Goal: Task Accomplishment & Management: Use online tool/utility

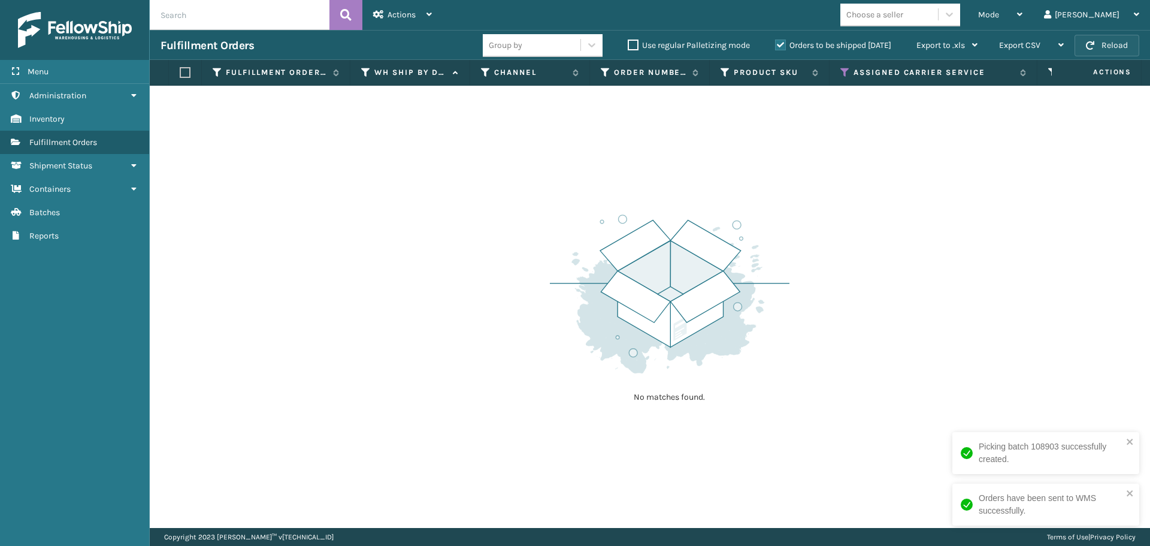
click at [1112, 43] on button "Reload" at bounding box center [1107, 46] width 65 height 22
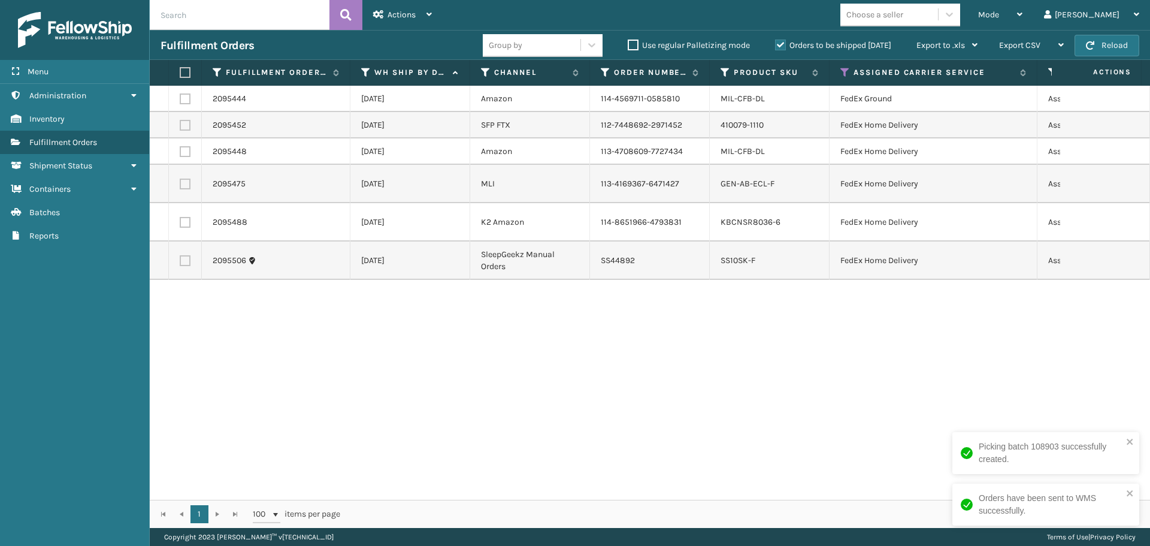
click at [1112, 44] on button "Reload" at bounding box center [1107, 46] width 65 height 22
click at [838, 67] on th "Assigned Carrier Service" at bounding box center [934, 73] width 208 height 26
click at [845, 69] on icon at bounding box center [846, 72] width 10 height 11
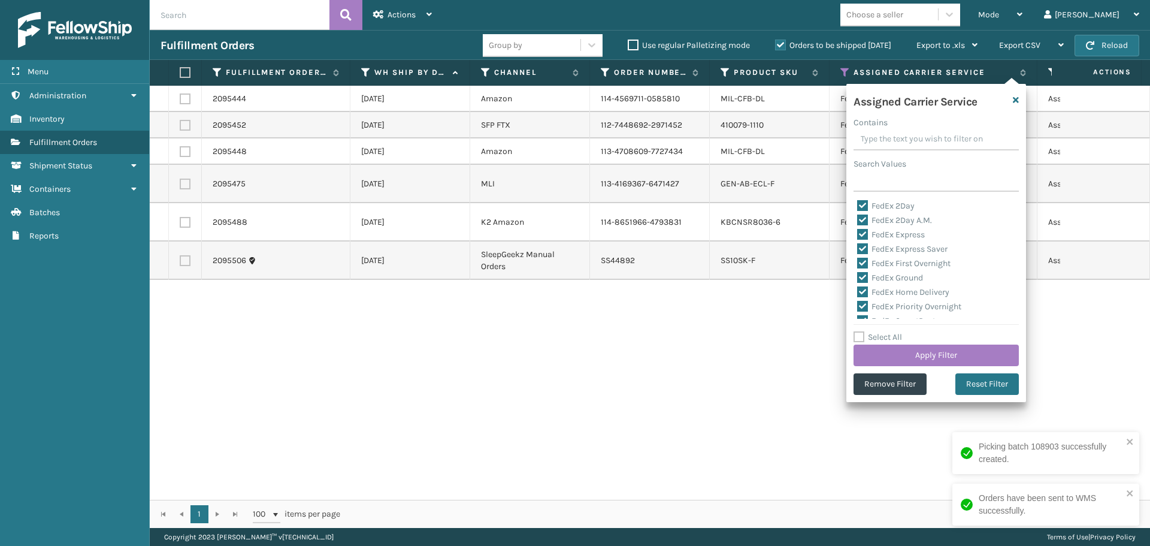
click at [858, 337] on label "Select All" at bounding box center [878, 337] width 49 height 10
click at [858, 331] on input "Select All" at bounding box center [944, 330] width 180 height 1
checkbox input "true"
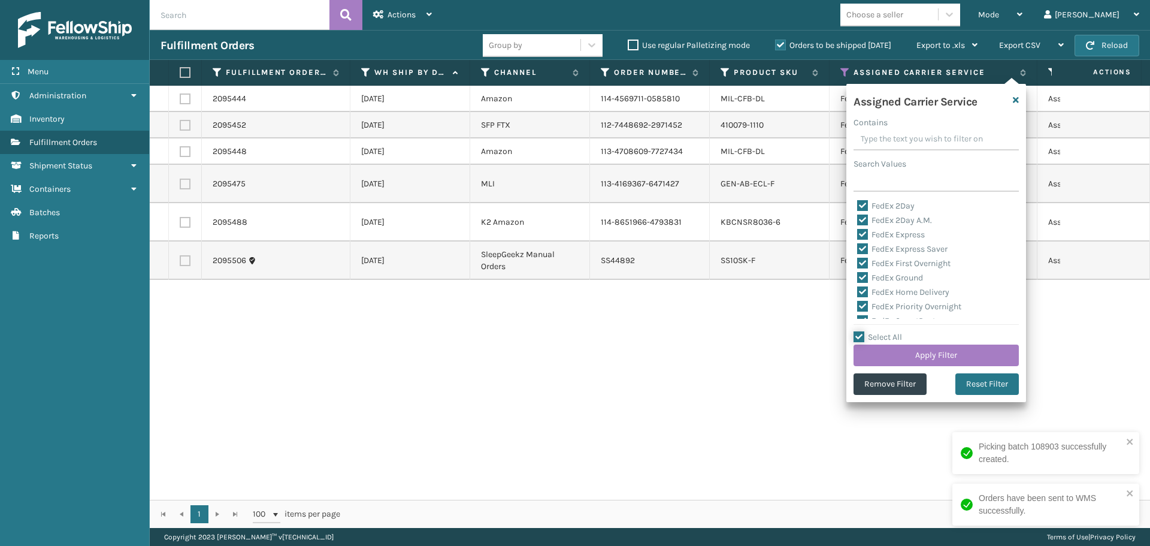
checkbox input "true"
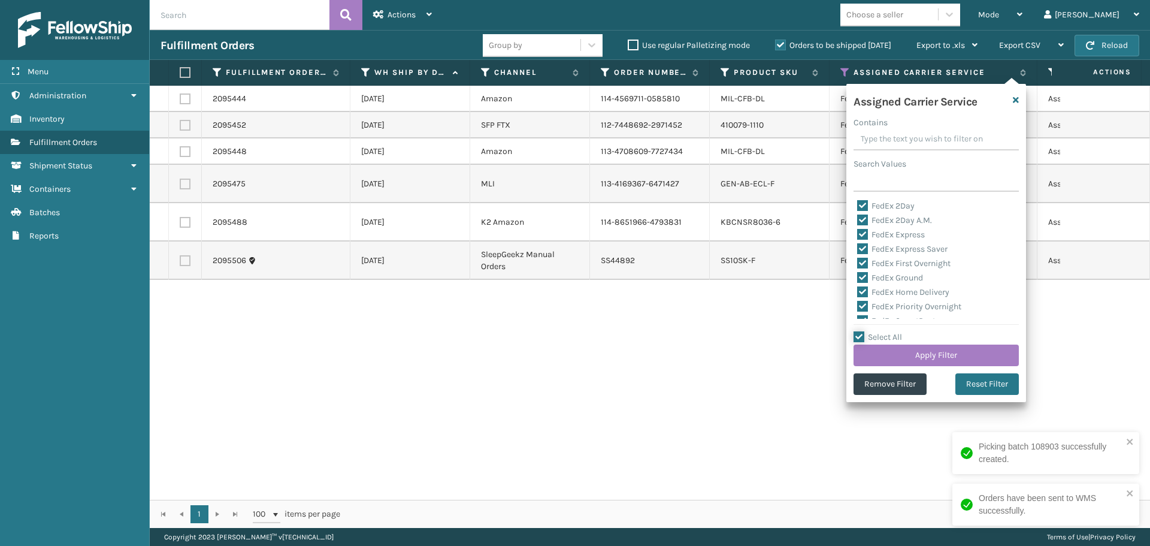
checkbox input "true"
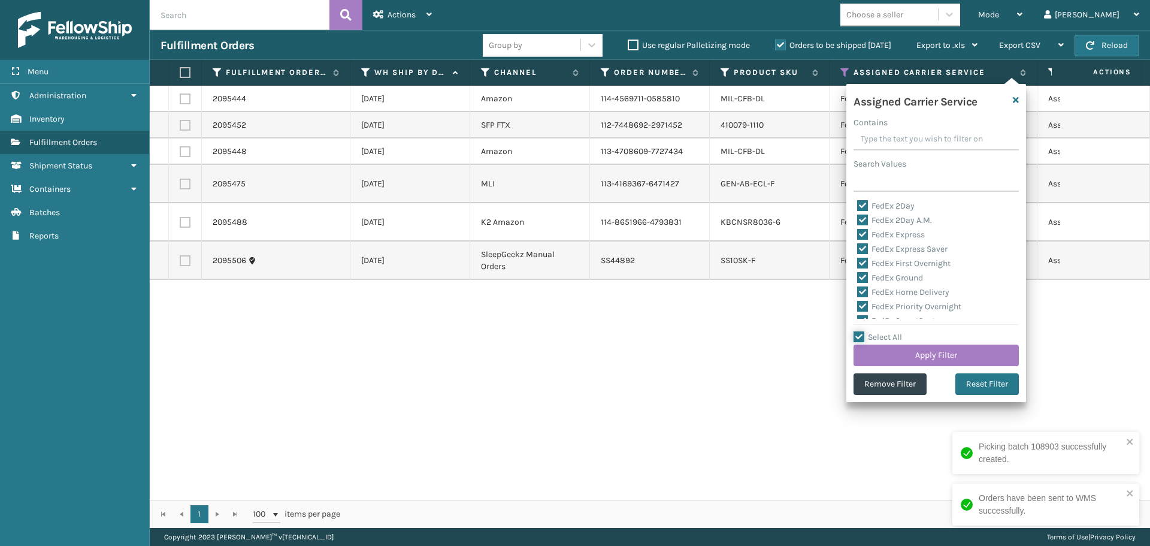
checkbox input "true"
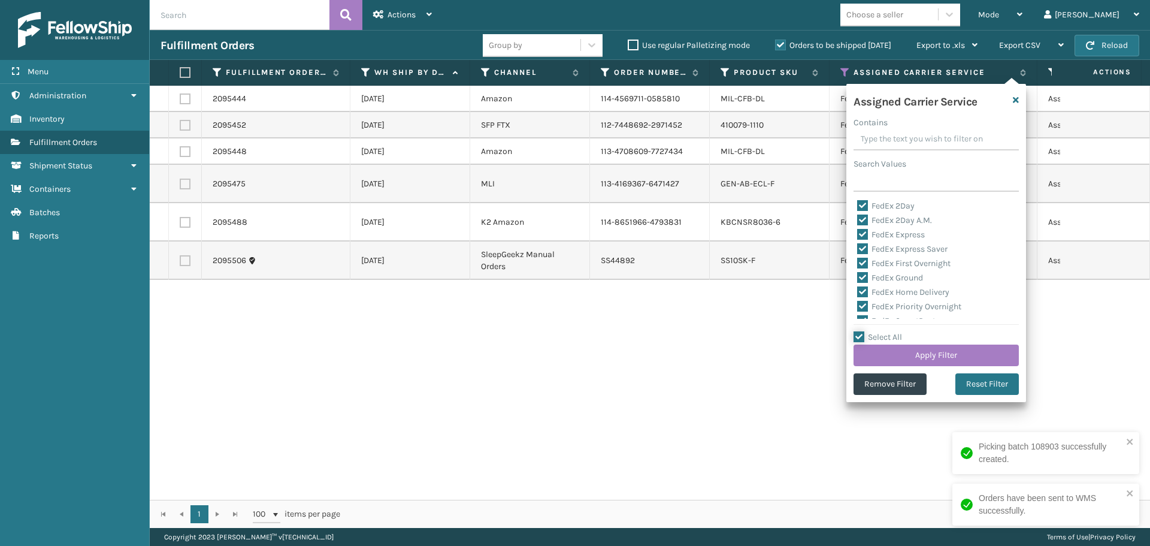
checkbox input "true"
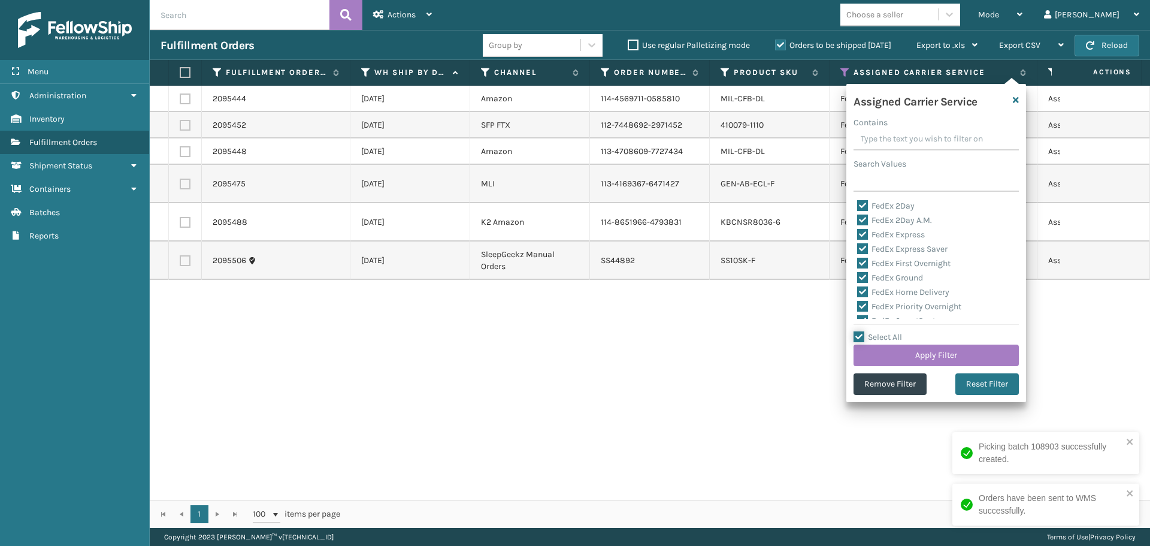
checkbox input "true"
click at [858, 337] on label "Select All" at bounding box center [878, 337] width 49 height 10
click at [858, 331] on input "Select All" at bounding box center [944, 330] width 180 height 1
checkbox input "false"
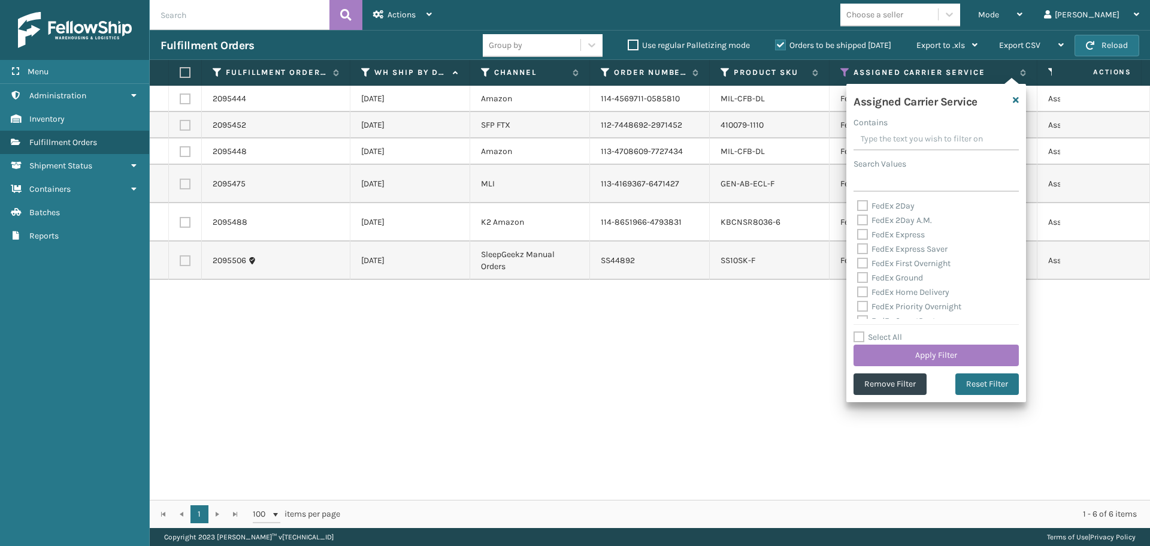
checkbox input "false"
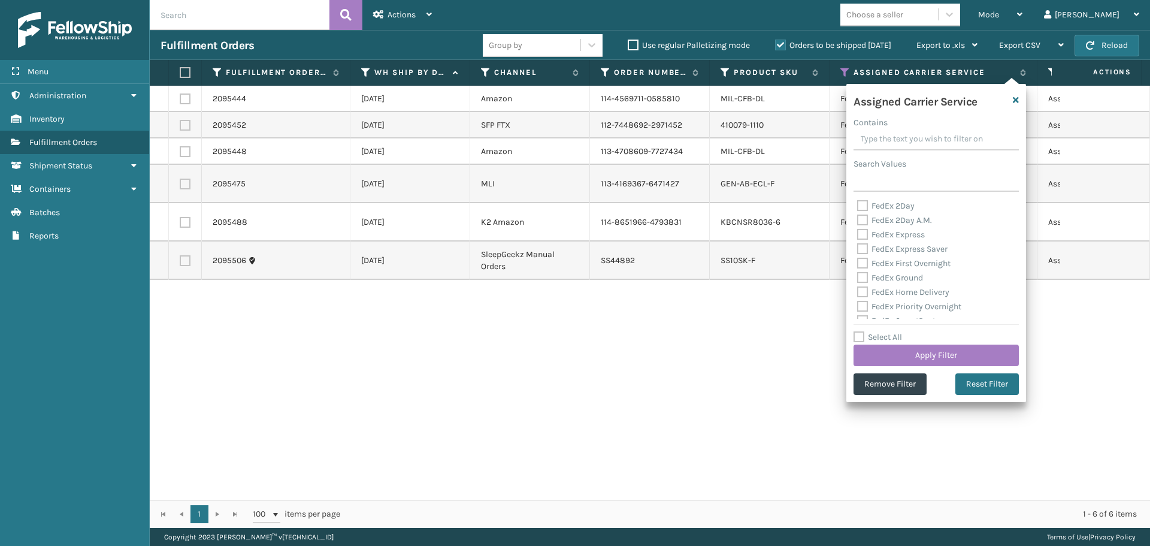
checkbox input "false"
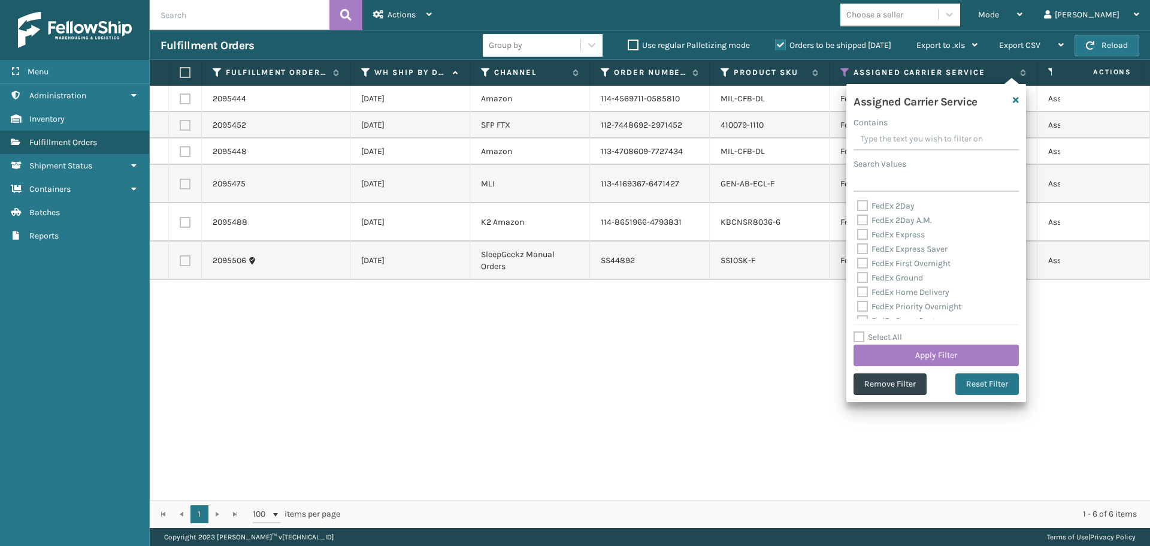
checkbox input "false"
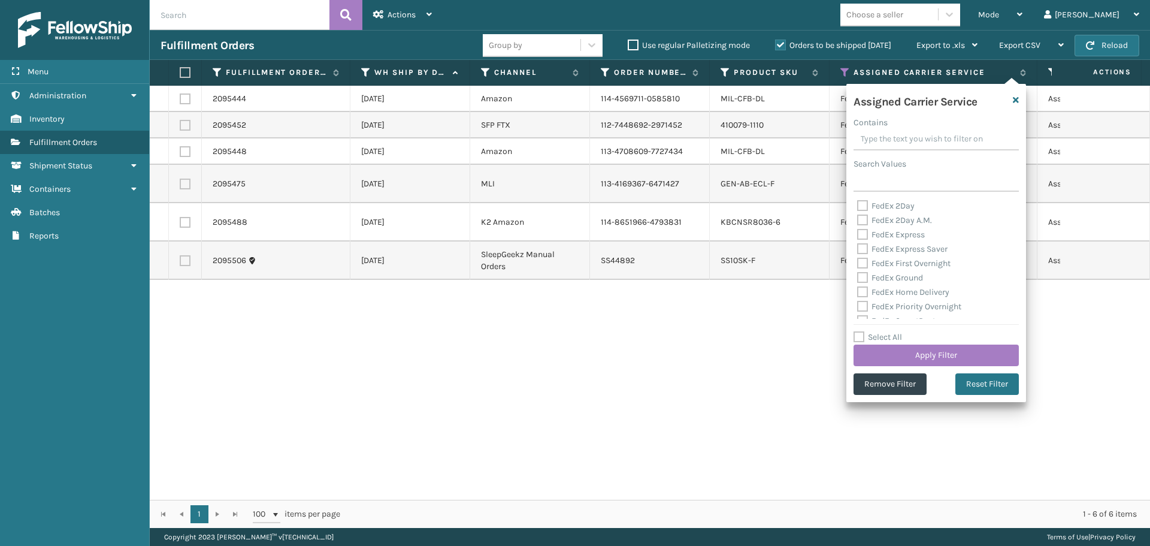
checkbox input "false"
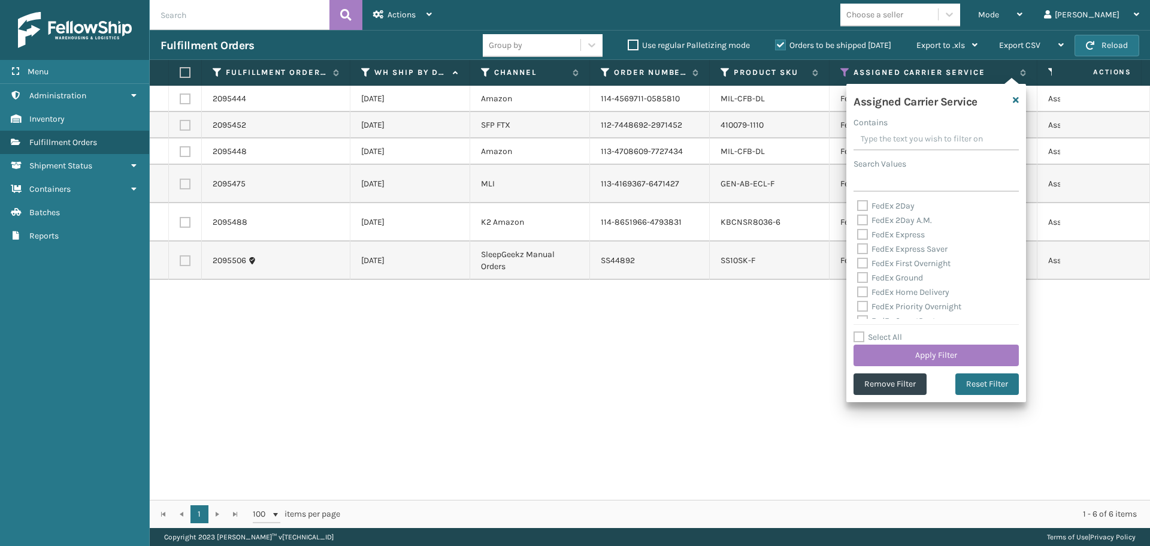
checkbox input "false"
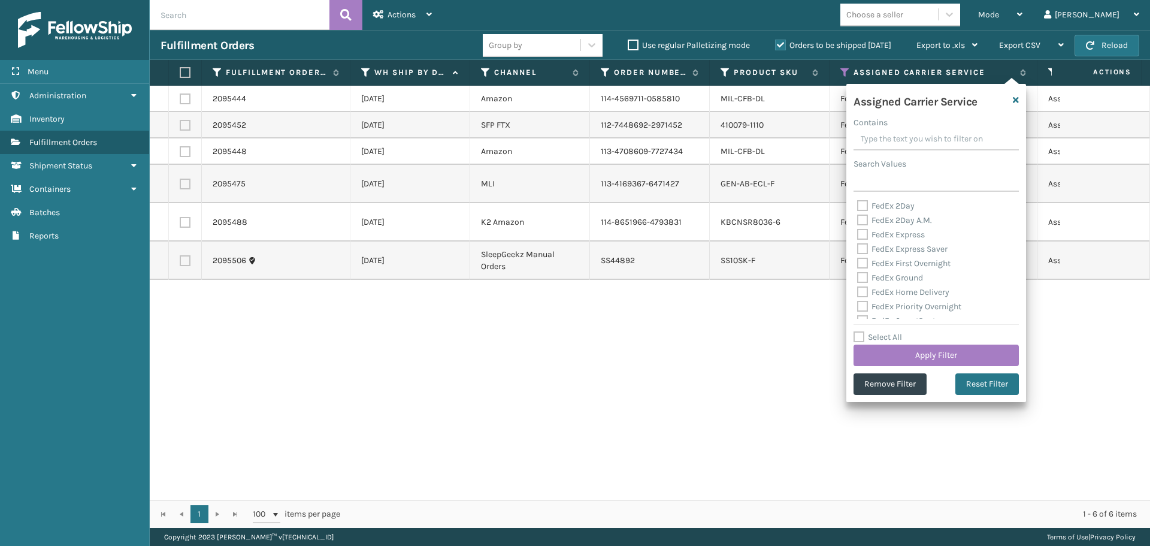
checkbox input "false"
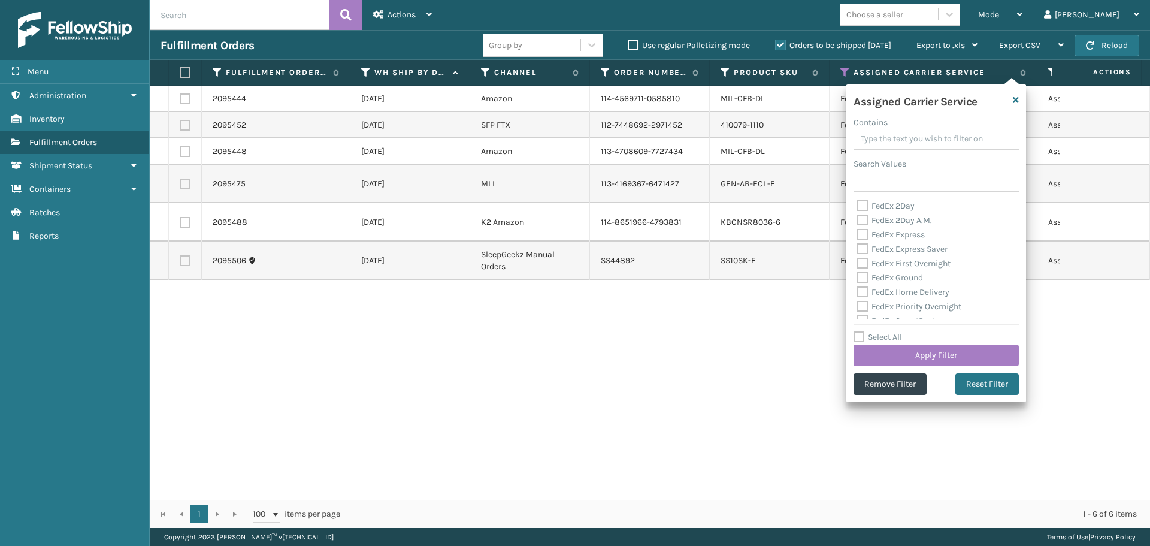
checkbox input "false"
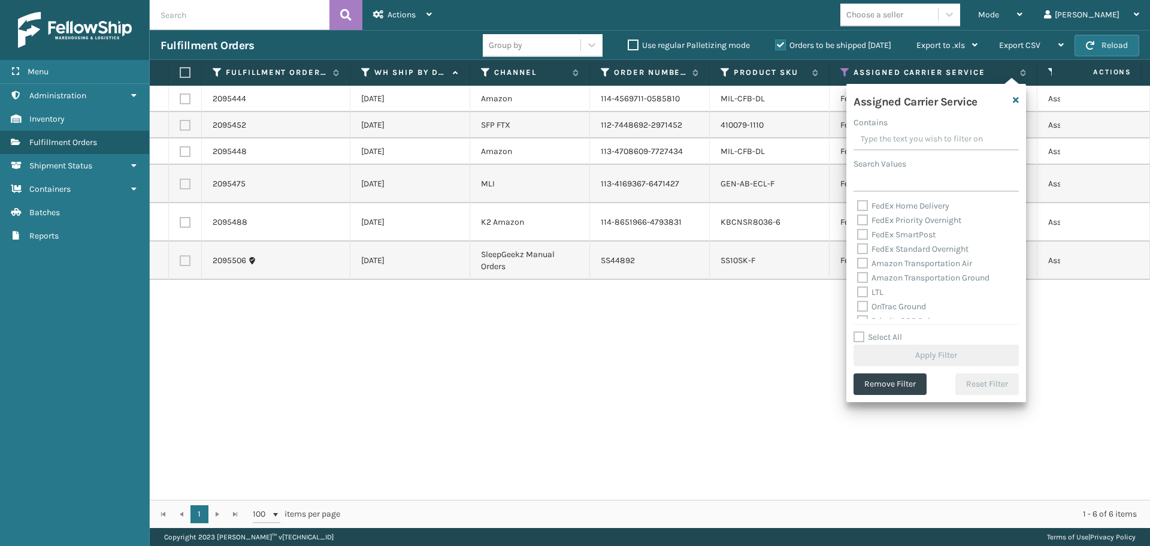
scroll to position [180, 0]
click at [865, 213] on label "OnTrac Ground" at bounding box center [891, 213] width 69 height 10
click at [858, 213] on input "OnTrac Ground" at bounding box center [857, 210] width 1 height 8
checkbox input "true"
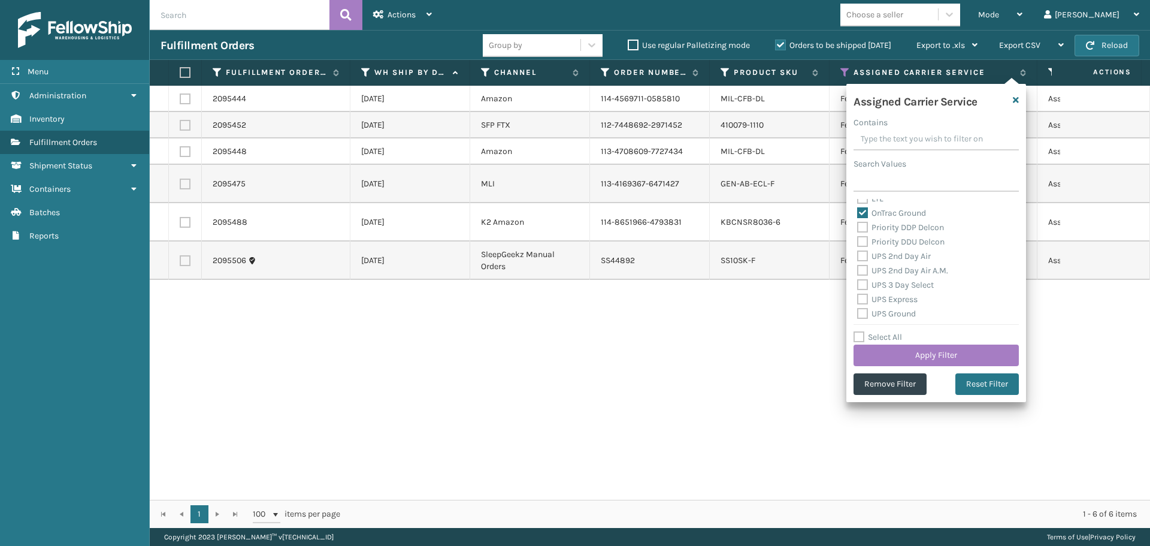
drag, startPoint x: 865, startPoint y: 228, endPoint x: 865, endPoint y: 236, distance: 8.4
click at [865, 228] on label "Priority DDP Delcon" at bounding box center [900, 227] width 87 height 10
click at [858, 228] on input "Priority DDP Delcon" at bounding box center [857, 224] width 1 height 8
checkbox input "true"
click at [865, 239] on label "Priority DDU Delcon" at bounding box center [900, 242] width 87 height 10
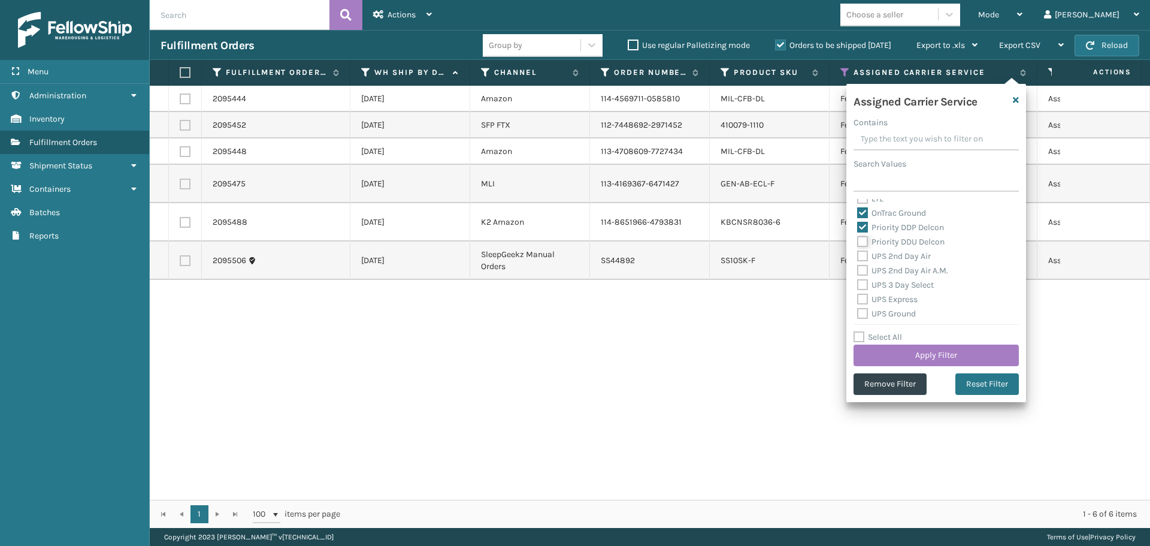
click at [858, 239] on input "Priority DDU Delcon" at bounding box center [857, 239] width 1 height 8
checkbox input "true"
click at [864, 253] on label "UPS 2nd Day Air" at bounding box center [894, 256] width 74 height 10
click at [858, 253] on input "UPS 2nd Day Air" at bounding box center [857, 253] width 1 height 8
checkbox input "true"
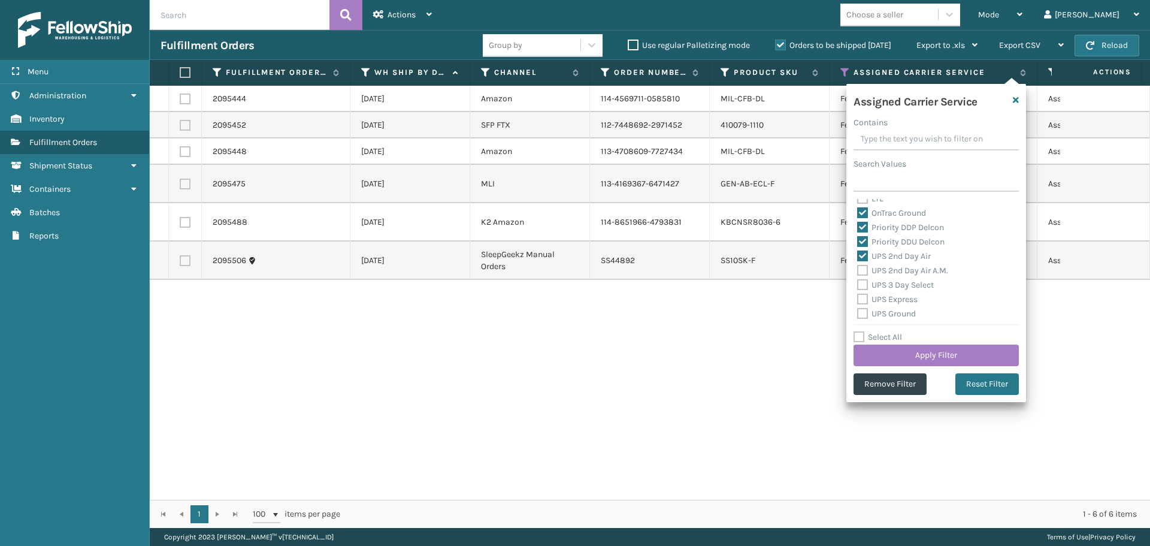
click at [863, 271] on label "UPS 2nd Day Air A.M." at bounding box center [902, 270] width 91 height 10
click at [858, 271] on input "UPS 2nd Day Air A.M." at bounding box center [857, 268] width 1 height 8
checkbox input "true"
click at [862, 285] on label "UPS 3 Day Select" at bounding box center [895, 285] width 77 height 10
click at [858, 285] on input "UPS 3 Day Select" at bounding box center [857, 282] width 1 height 8
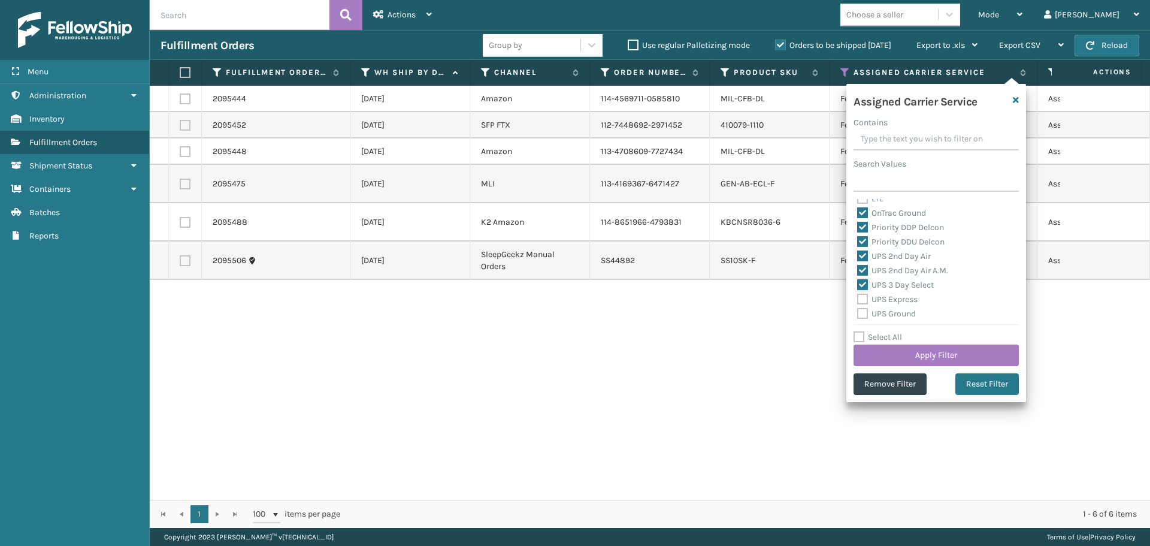
checkbox input "true"
click at [862, 300] on label "UPS Express" at bounding box center [887, 299] width 61 height 10
click at [858, 300] on input "UPS Express" at bounding box center [857, 296] width 1 height 8
checkbox input "true"
click at [863, 313] on label "UPS Ground" at bounding box center [886, 314] width 59 height 10
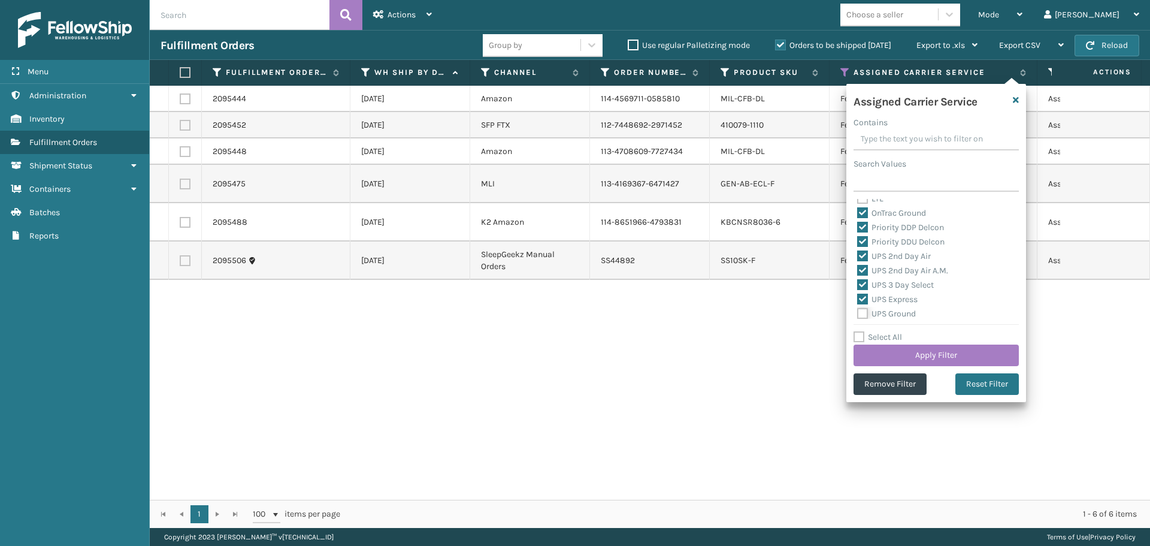
click at [858, 313] on input "UPS Ground" at bounding box center [857, 311] width 1 height 8
checkbox input "true"
click at [865, 268] on label "UPS Next Day Air" at bounding box center [895, 268] width 77 height 10
click at [858, 268] on input "UPS Next Day Air" at bounding box center [857, 265] width 1 height 8
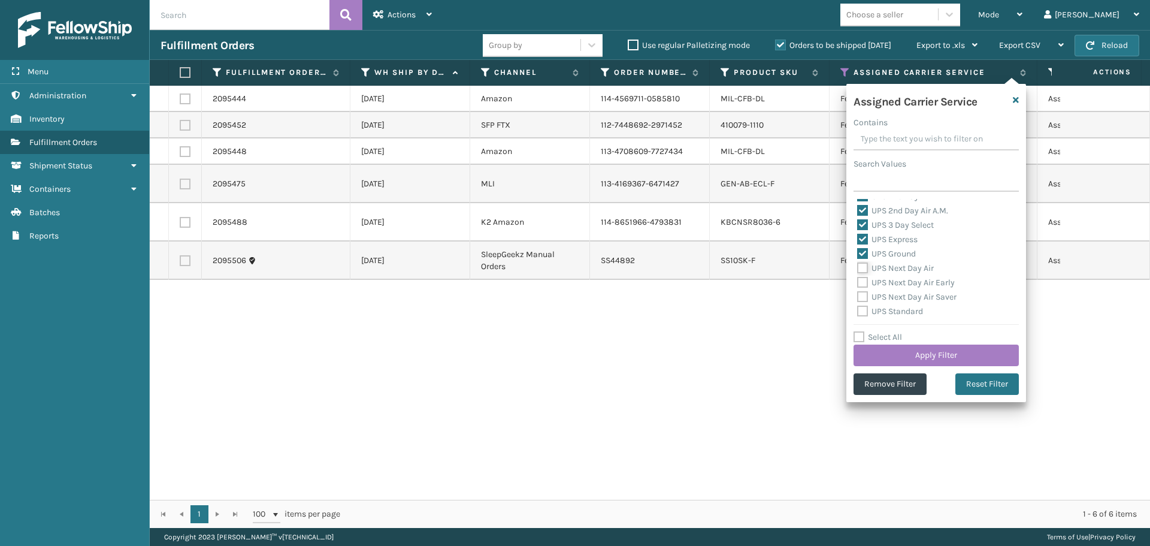
checkbox input "true"
click at [865, 280] on label "UPS Next Day Air Early" at bounding box center [906, 282] width 98 height 10
click at [858, 280] on input "UPS Next Day Air Early" at bounding box center [857, 280] width 1 height 8
checkbox input "true"
click at [863, 298] on label "UPS Next Day Air Saver" at bounding box center [906, 297] width 99 height 10
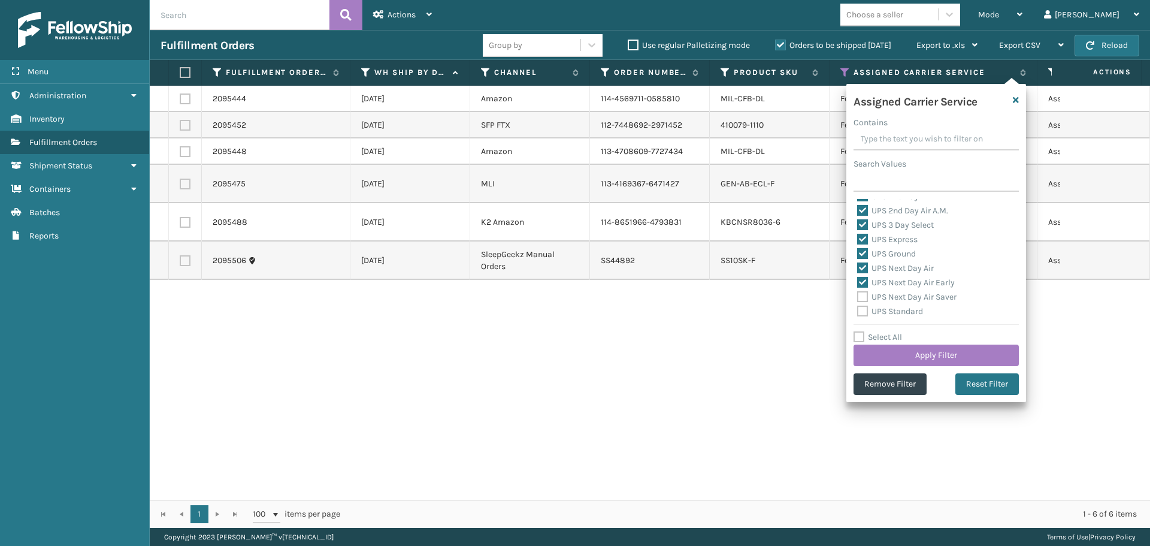
click at [858, 298] on input "UPS Next Day Air Saver" at bounding box center [857, 294] width 1 height 8
checkbox input "true"
click at [864, 314] on label "UPS Standard" at bounding box center [890, 311] width 66 height 10
click at [858, 312] on input "UPS Standard" at bounding box center [857, 308] width 1 height 8
checkbox input "true"
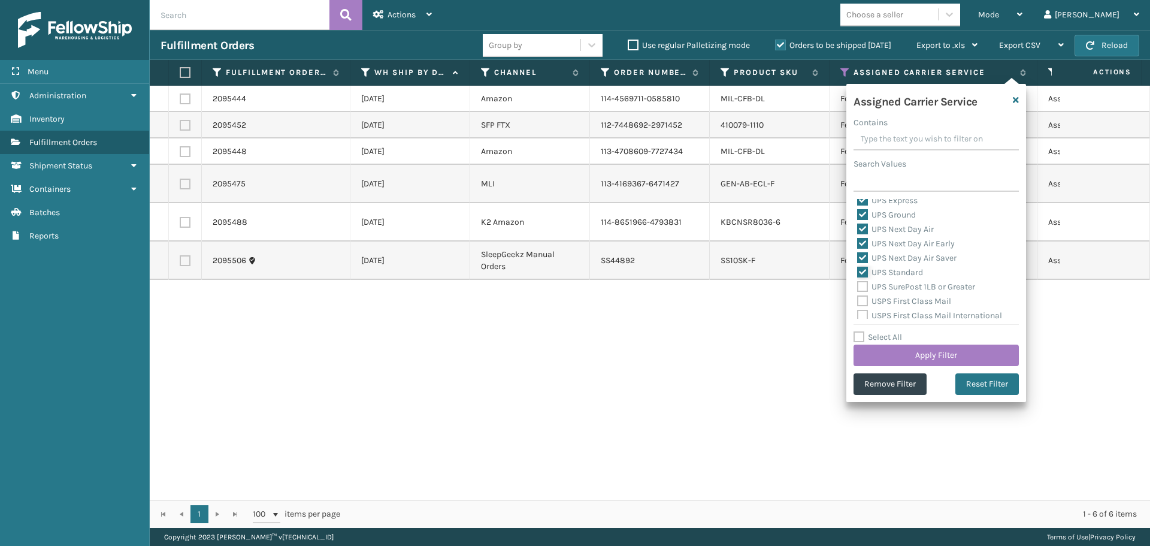
scroll to position [300, 0]
click at [863, 264] on label "UPS SurePost 1LB or Greater" at bounding box center [916, 266] width 118 height 10
click at [858, 264] on input "UPS SurePost 1LB or Greater" at bounding box center [857, 263] width 1 height 8
checkbox input "true"
click at [863, 282] on label "USPS First Class Mail" at bounding box center [904, 280] width 94 height 10
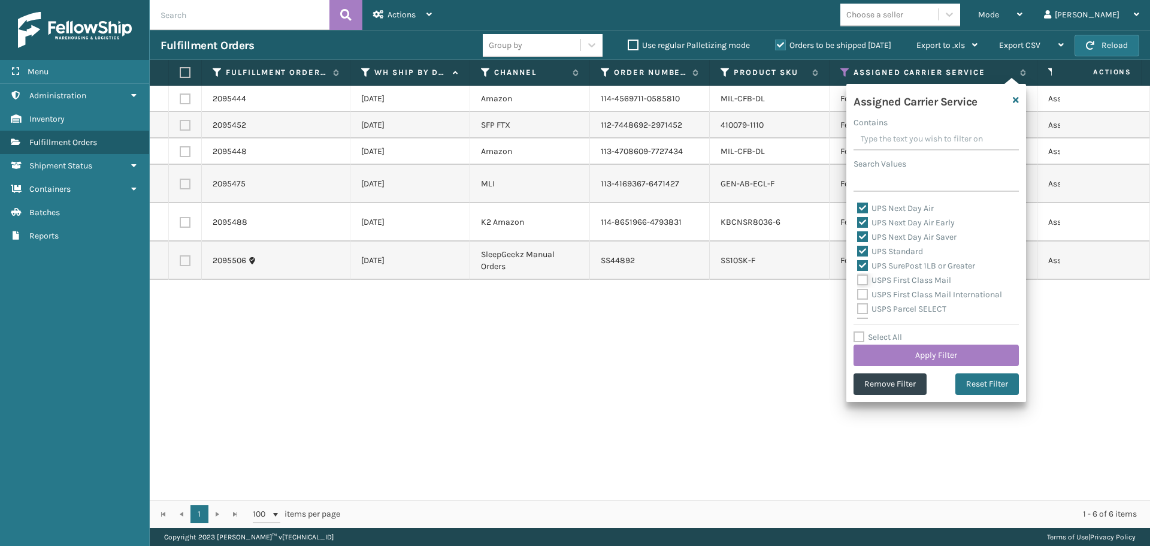
click at [858, 281] on input "USPS First Class Mail" at bounding box center [857, 277] width 1 height 8
checkbox input "true"
drag, startPoint x: 863, startPoint y: 293, endPoint x: 863, endPoint y: 303, distance: 10.2
click at [863, 294] on label "USPS First Class Mail International" at bounding box center [929, 294] width 145 height 10
click at [858, 294] on input "USPS First Class Mail International" at bounding box center [857, 292] width 1 height 8
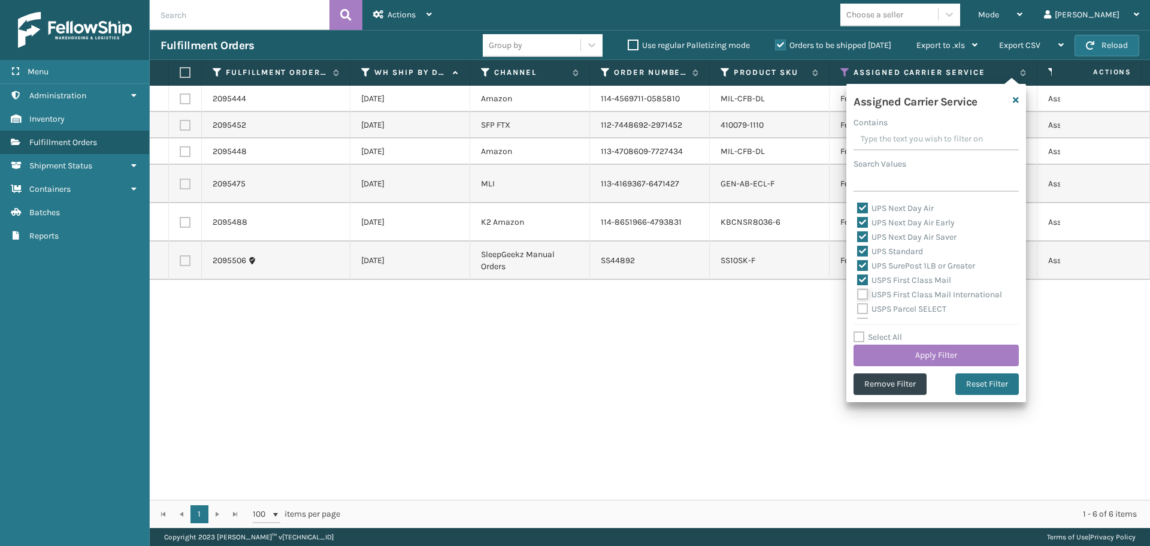
checkbox input "true"
click at [863, 306] on label "USPS Parcel SELECT" at bounding box center [901, 309] width 89 height 10
click at [858, 306] on input "USPS Parcel SELECT" at bounding box center [857, 306] width 1 height 8
checkbox input "true"
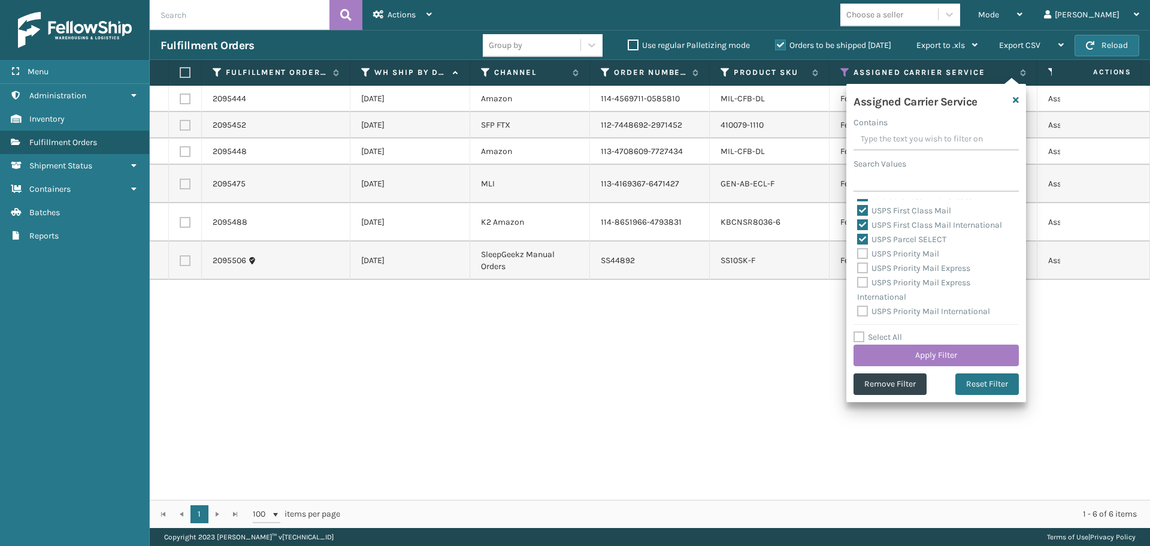
drag, startPoint x: 864, startPoint y: 253, endPoint x: 864, endPoint y: 268, distance: 15.6
click at [864, 255] on label "USPS Priority Mail" at bounding box center [898, 254] width 82 height 10
click at [858, 255] on input "USPS Priority Mail" at bounding box center [857, 251] width 1 height 8
checkbox input "true"
click at [864, 268] on label "USPS Priority Mail Express" at bounding box center [913, 268] width 113 height 10
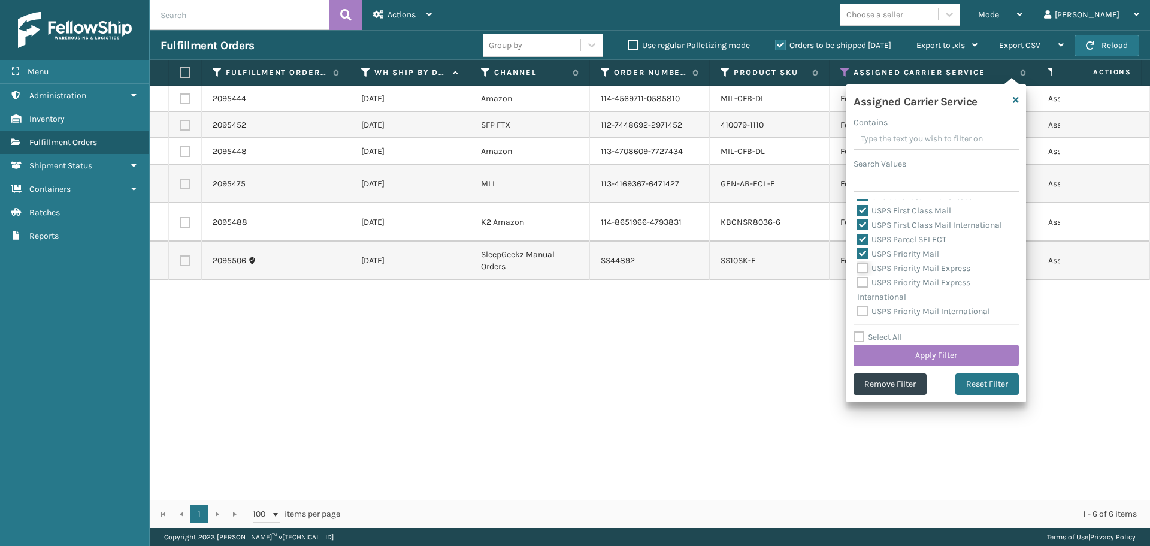
click at [858, 268] on input "USPS Priority Mail Express" at bounding box center [857, 265] width 1 height 8
checkbox input "true"
drag, startPoint x: 860, startPoint y: 283, endPoint x: 862, endPoint y: 294, distance: 11.5
click at [861, 283] on label "USPS Priority Mail Express International" at bounding box center [913, 289] width 113 height 25
click at [858, 283] on input "USPS Priority Mail Express International" at bounding box center [857, 280] width 1 height 8
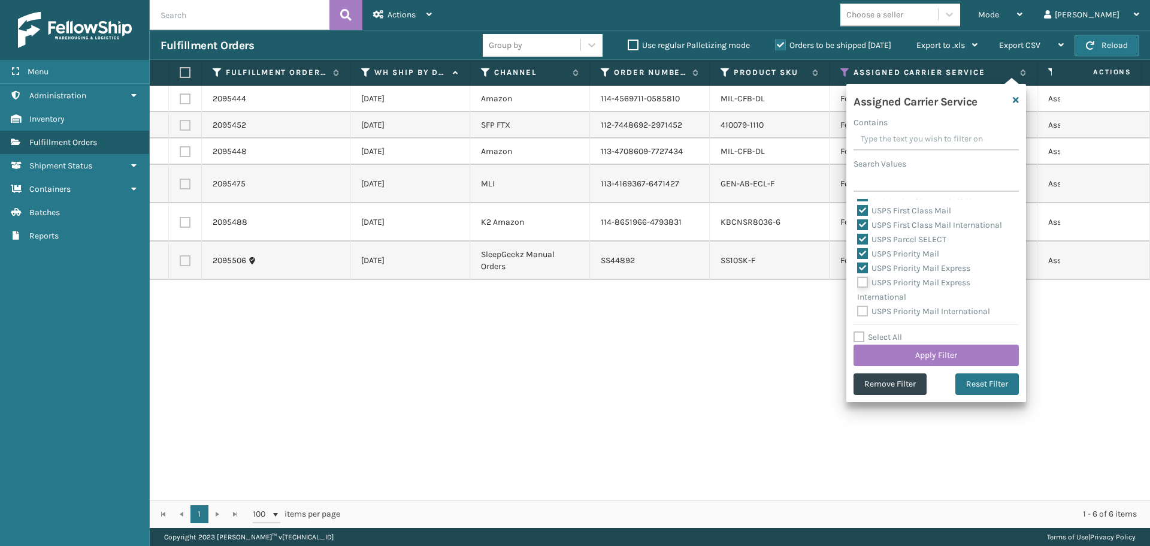
checkbox input "true"
click at [865, 312] on label "USPS Priority Mail International" at bounding box center [923, 311] width 133 height 10
click at [858, 312] on input "USPS Priority Mail International" at bounding box center [857, 308] width 1 height 8
checkbox input "true"
click at [889, 347] on button "Apply Filter" at bounding box center [936, 356] width 165 height 22
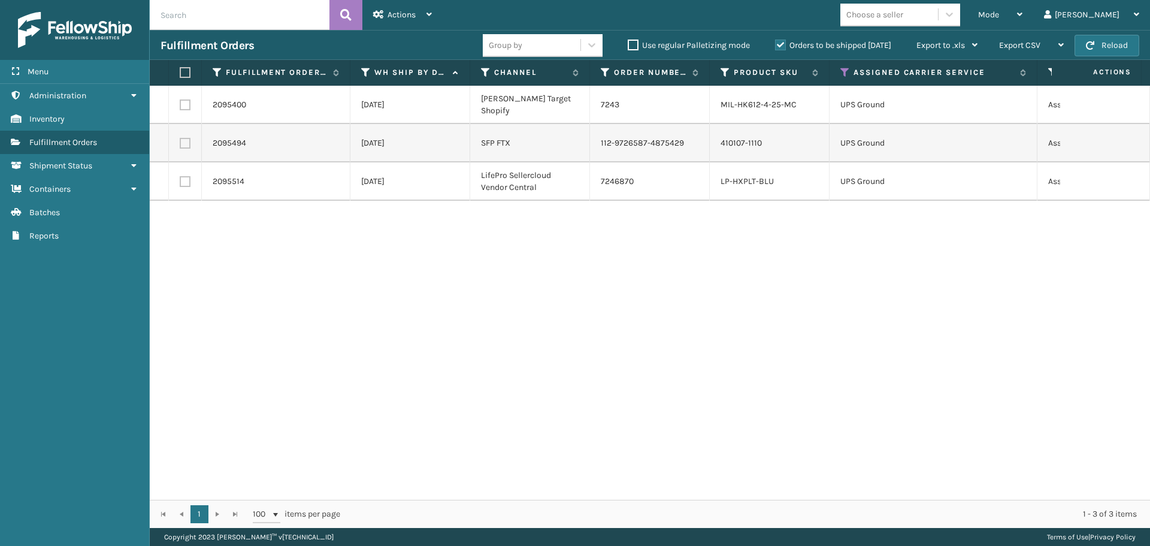
click at [187, 67] on label at bounding box center [183, 72] width 7 height 11
click at [180, 69] on input "checkbox" at bounding box center [180, 73] width 1 height 8
checkbox input "true"
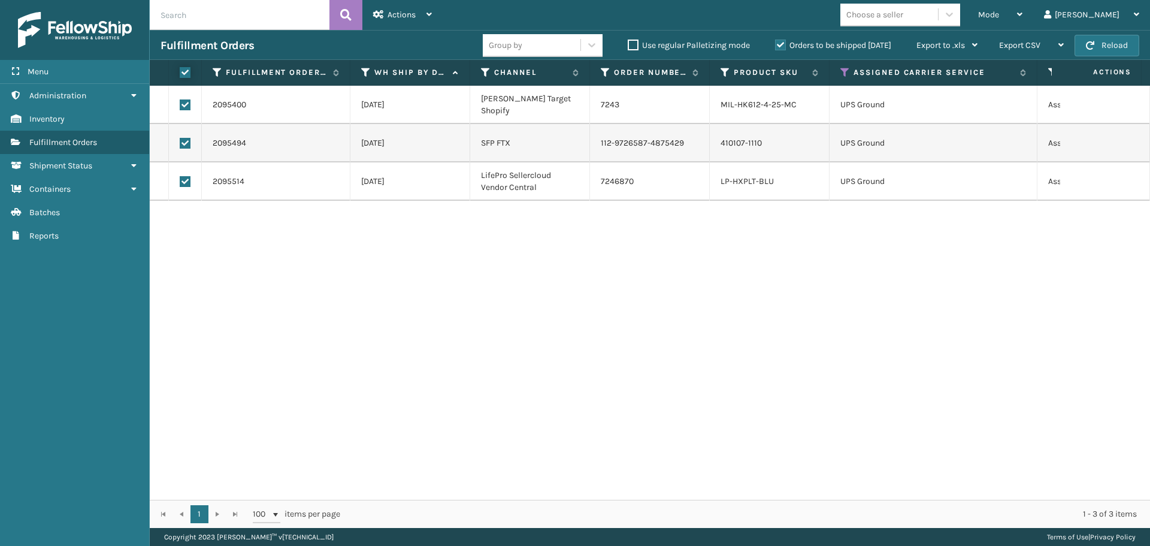
checkbox input "true"
click at [400, 11] on span "Actions" at bounding box center [402, 15] width 28 height 10
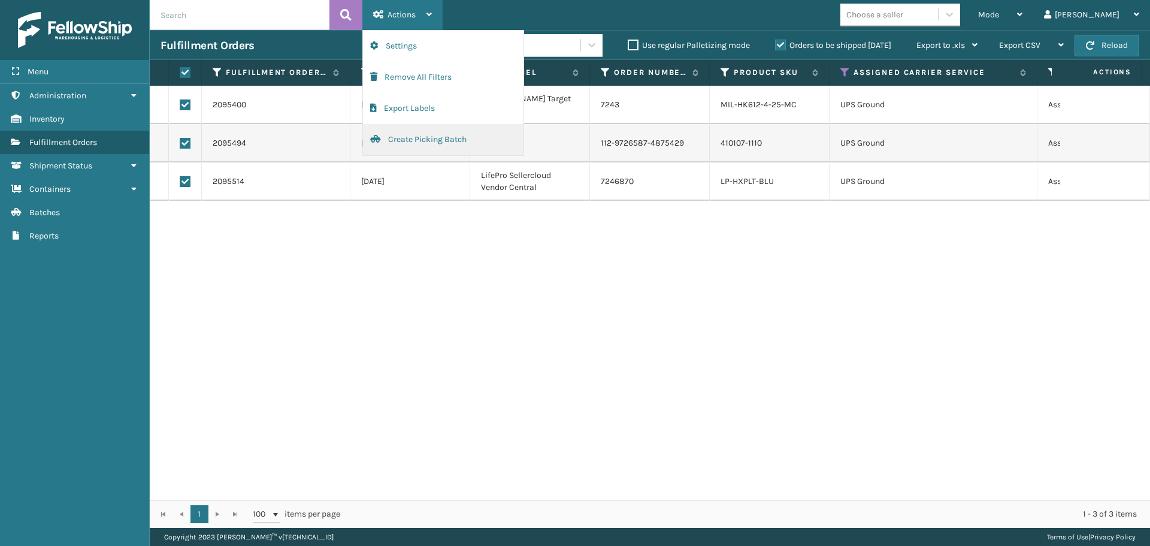
click at [404, 144] on button "Create Picking Batch" at bounding box center [443, 139] width 161 height 31
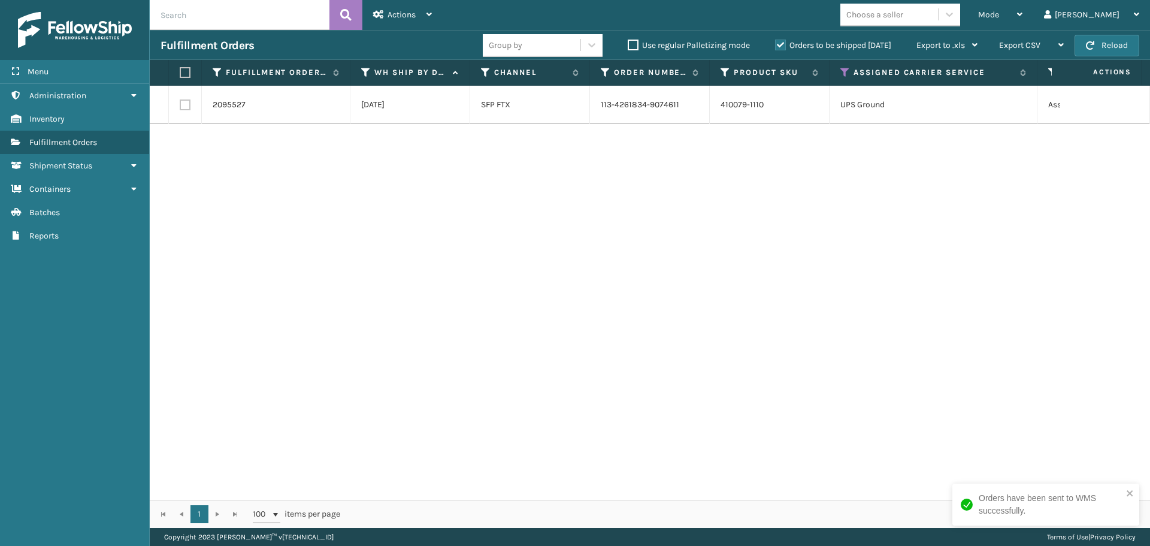
click at [187, 70] on label at bounding box center [183, 72] width 7 height 11
click at [180, 70] on input "checkbox" at bounding box center [180, 73] width 1 height 8
checkbox input "true"
click at [407, 20] on div "Actions" at bounding box center [402, 15] width 59 height 30
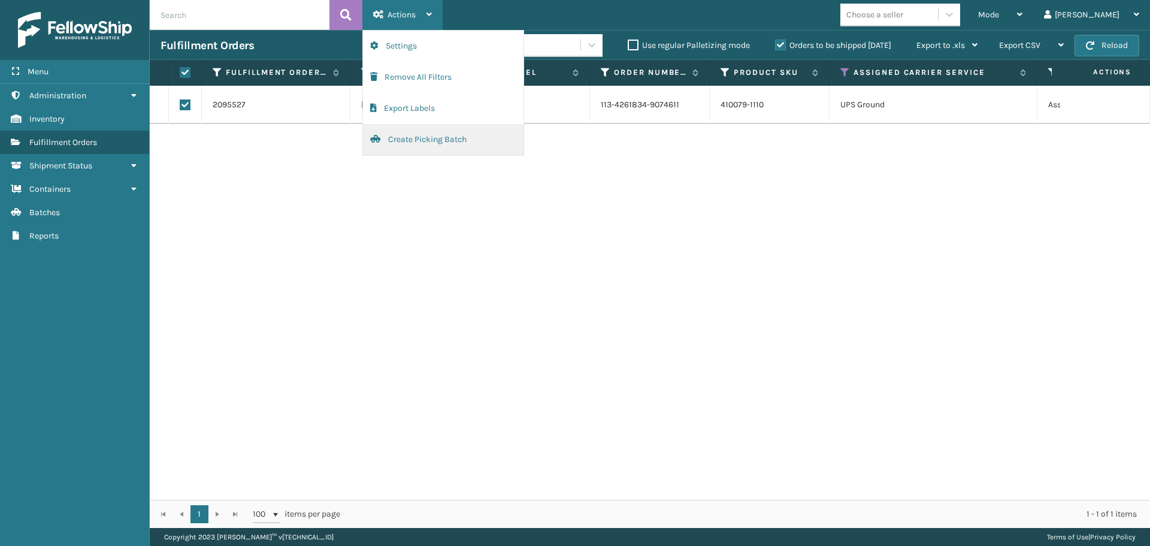
click at [437, 134] on button "Create Picking Batch" at bounding box center [443, 139] width 161 height 31
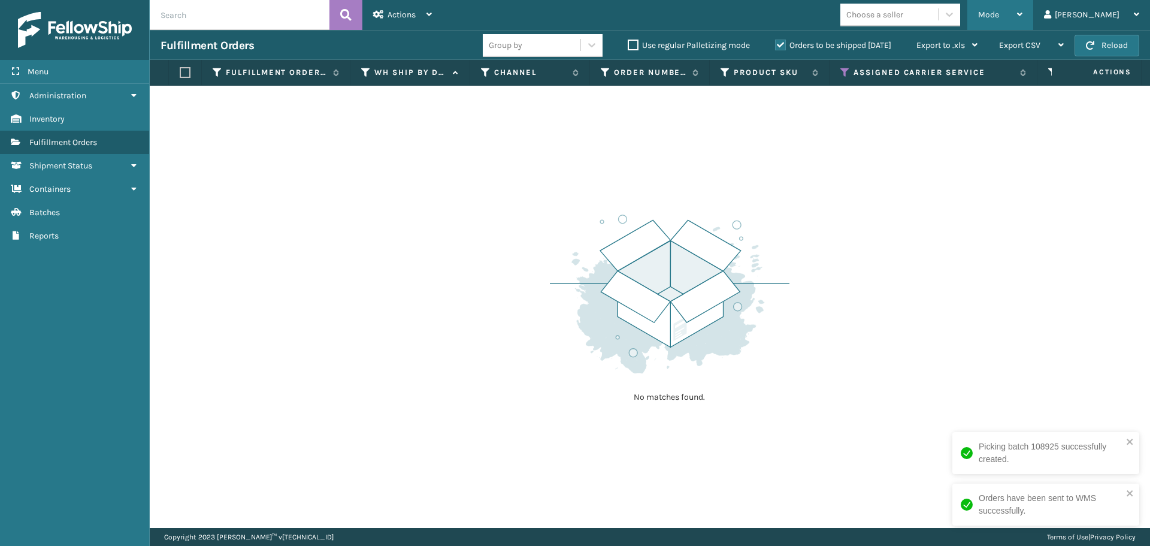
click at [1023, 28] on div "Mode" at bounding box center [1000, 15] width 44 height 30
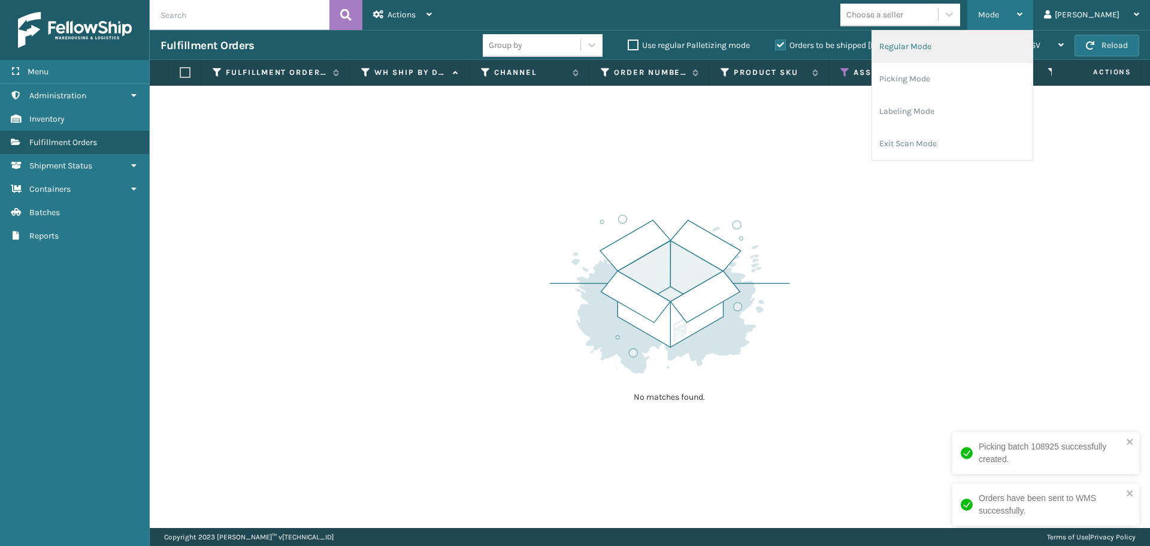
click at [1032, 50] on li "Regular Mode" at bounding box center [952, 47] width 161 height 32
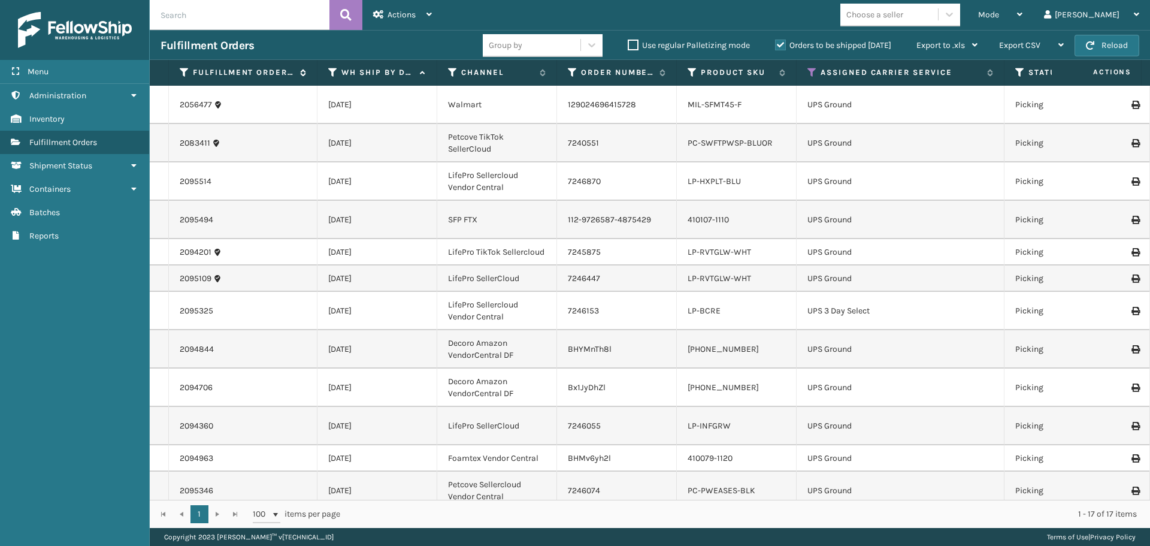
click at [182, 71] on icon at bounding box center [185, 72] width 10 height 11
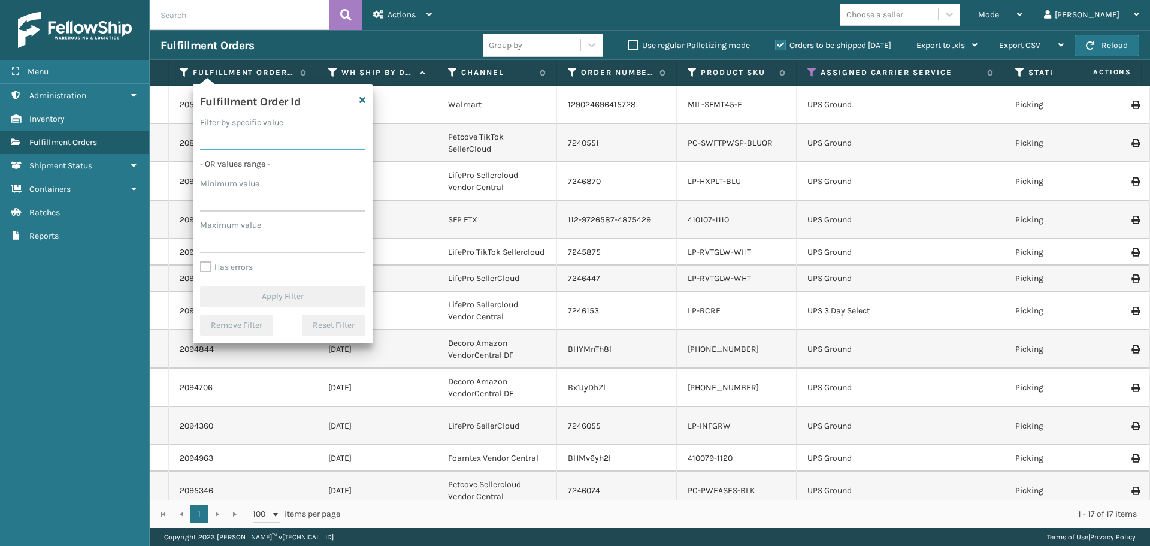
click at [224, 147] on input "Filter by specific value" at bounding box center [282, 140] width 165 height 22
paste input "2094844"
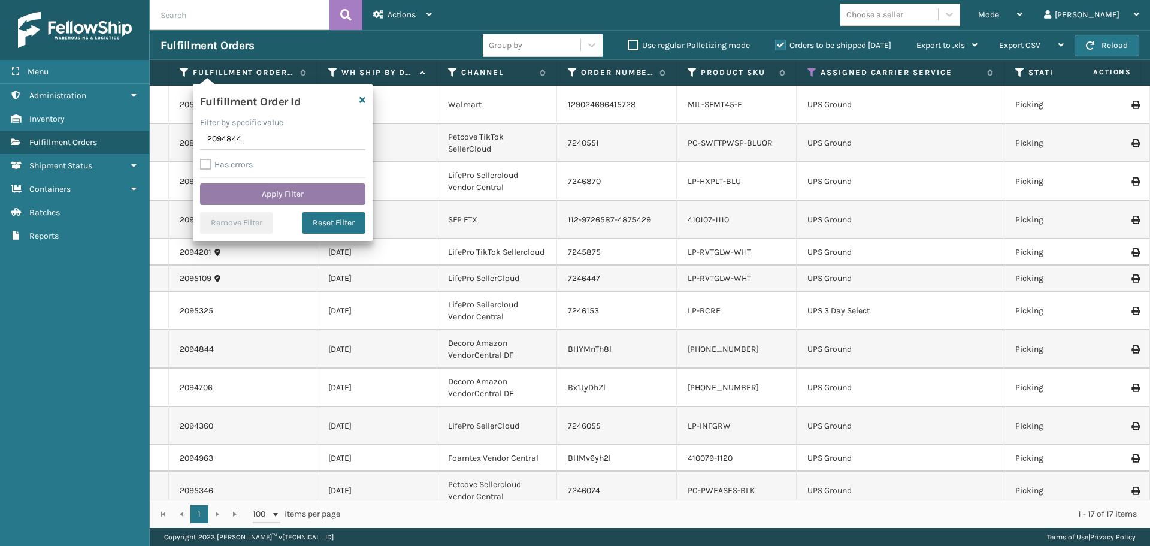
type input "2094844"
click at [241, 198] on button "Apply Filter" at bounding box center [282, 194] width 165 height 22
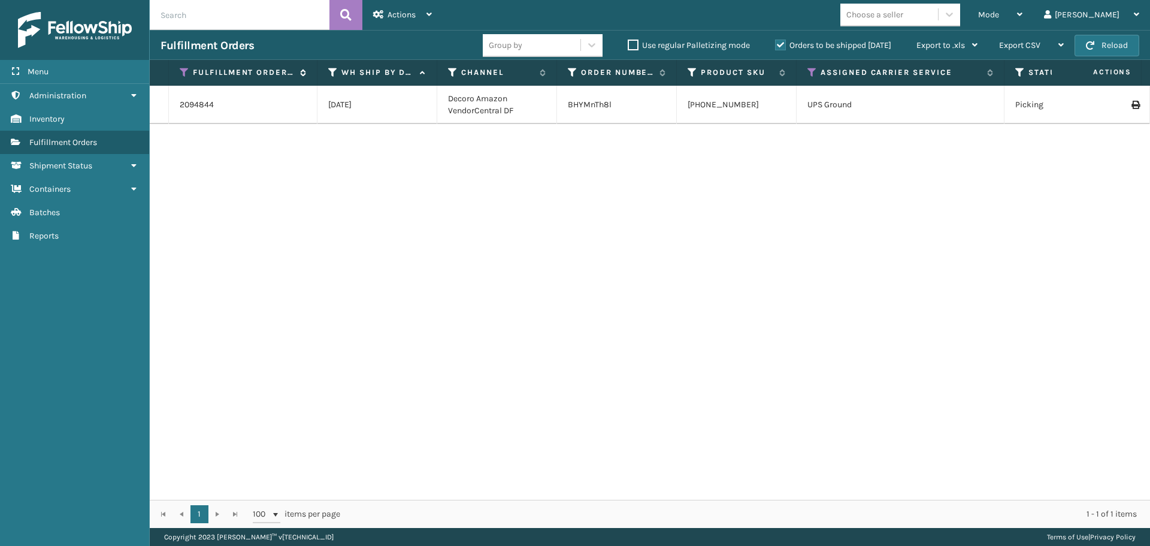
click at [188, 69] on icon at bounding box center [185, 72] width 10 height 11
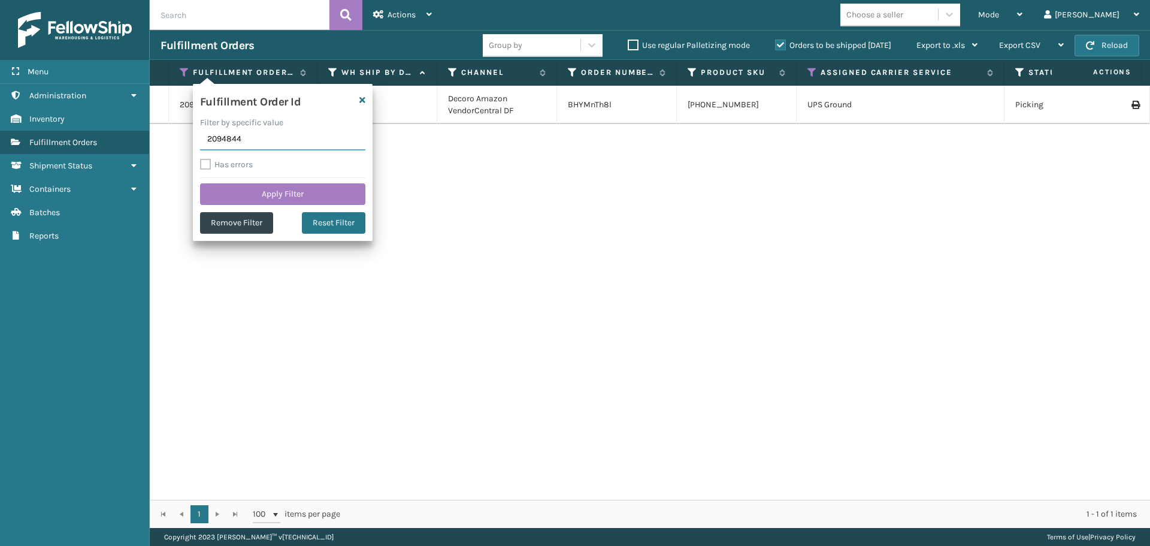
click at [238, 141] on input "2094844" at bounding box center [282, 140] width 165 height 22
paste input "2094706"
type input "2094706"
click at [247, 197] on button "Apply Filter" at bounding box center [282, 194] width 165 height 22
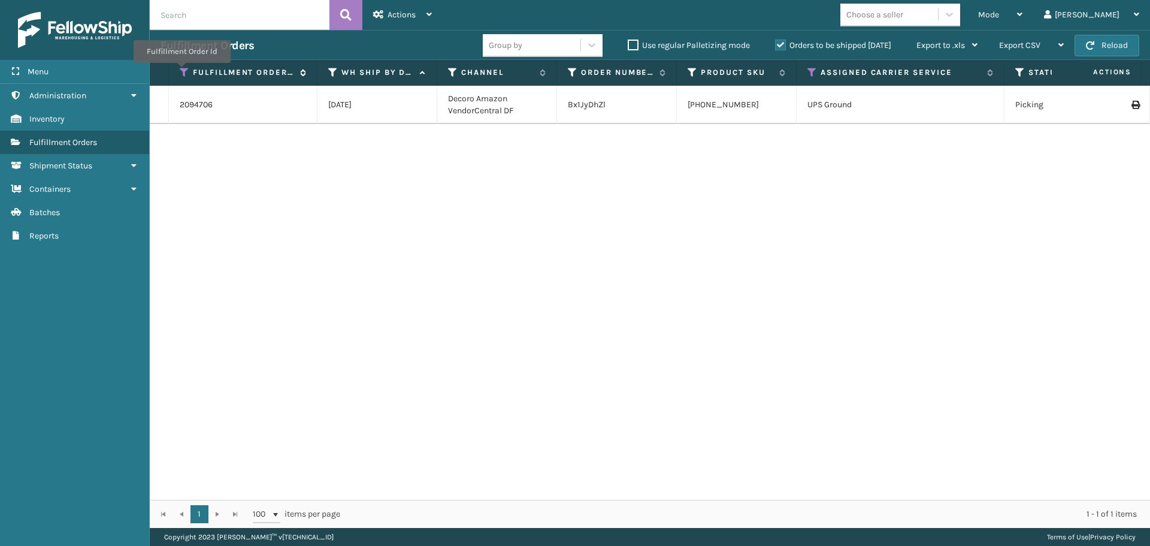
click at [181, 71] on icon at bounding box center [185, 72] width 10 height 11
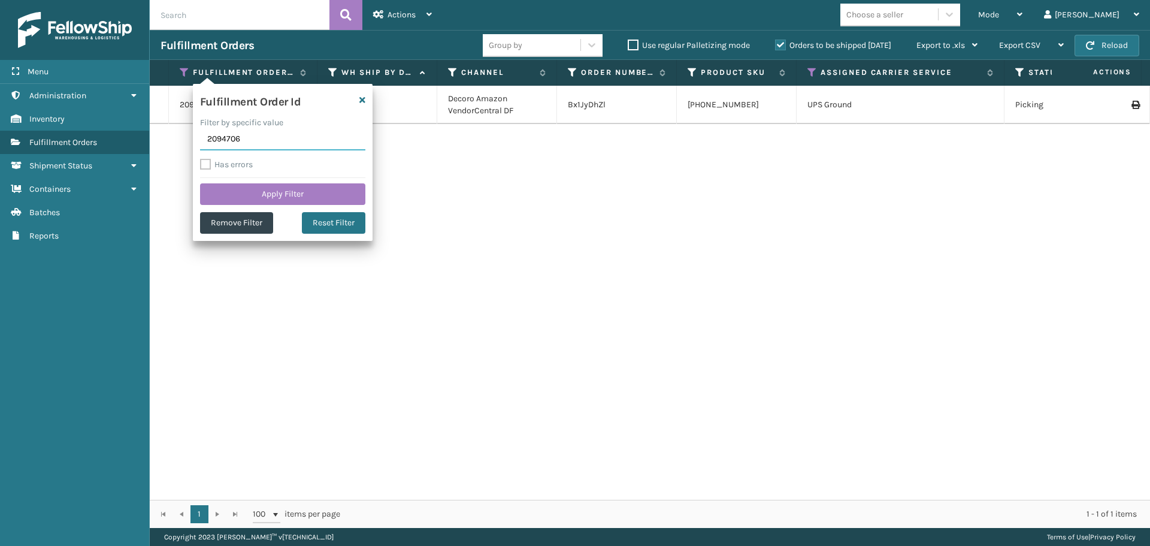
click at [236, 140] on input "2094706" at bounding box center [282, 140] width 165 height 22
paste input "2093889"
type input "2093889"
click at [249, 196] on button "Apply Filter" at bounding box center [282, 194] width 165 height 22
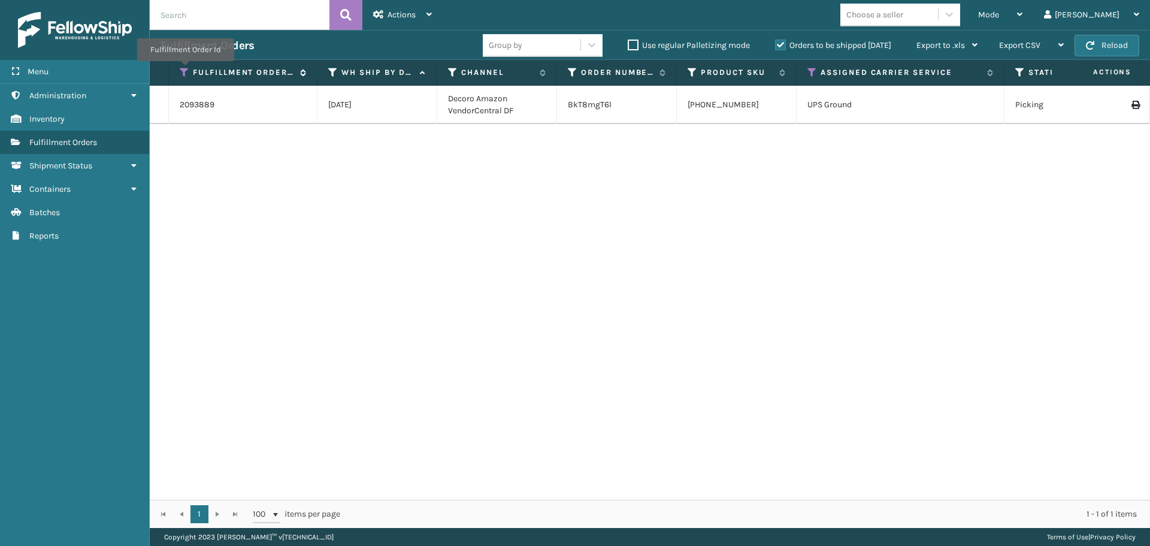
click at [185, 70] on icon at bounding box center [185, 72] width 10 height 11
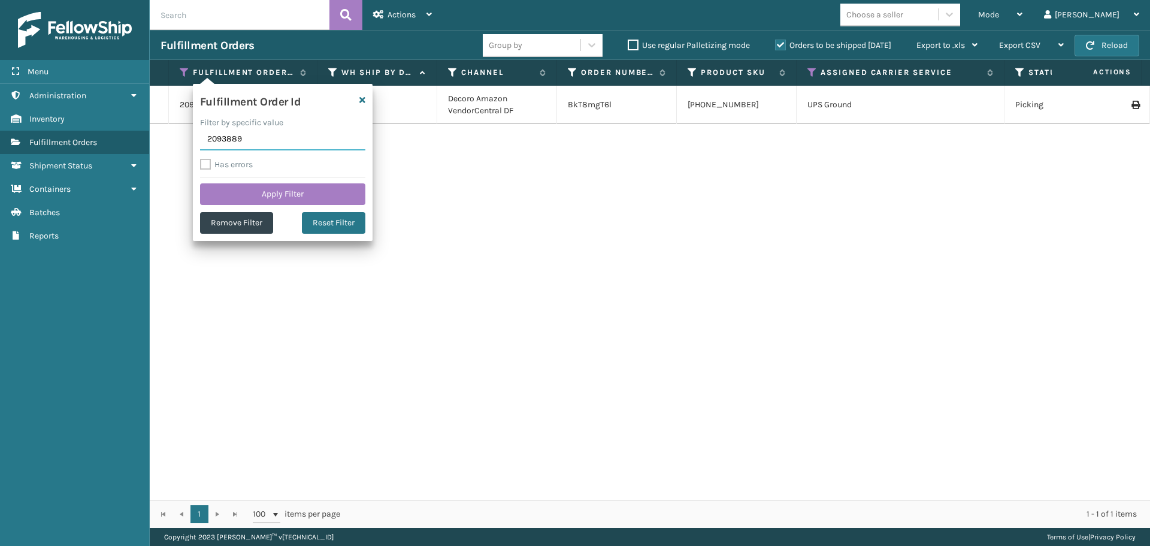
click at [235, 141] on input "2093889" at bounding box center [282, 140] width 165 height 22
paste input "2094956"
type input "2094956"
click at [259, 192] on button "Apply Filter" at bounding box center [282, 194] width 165 height 22
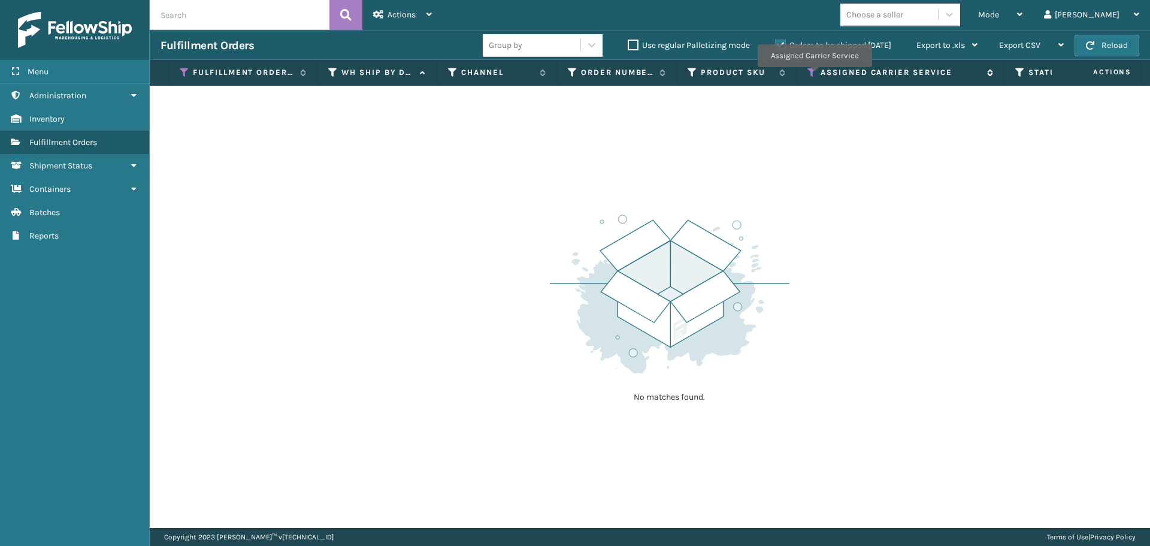
click at [814, 75] on icon at bounding box center [813, 72] width 10 height 11
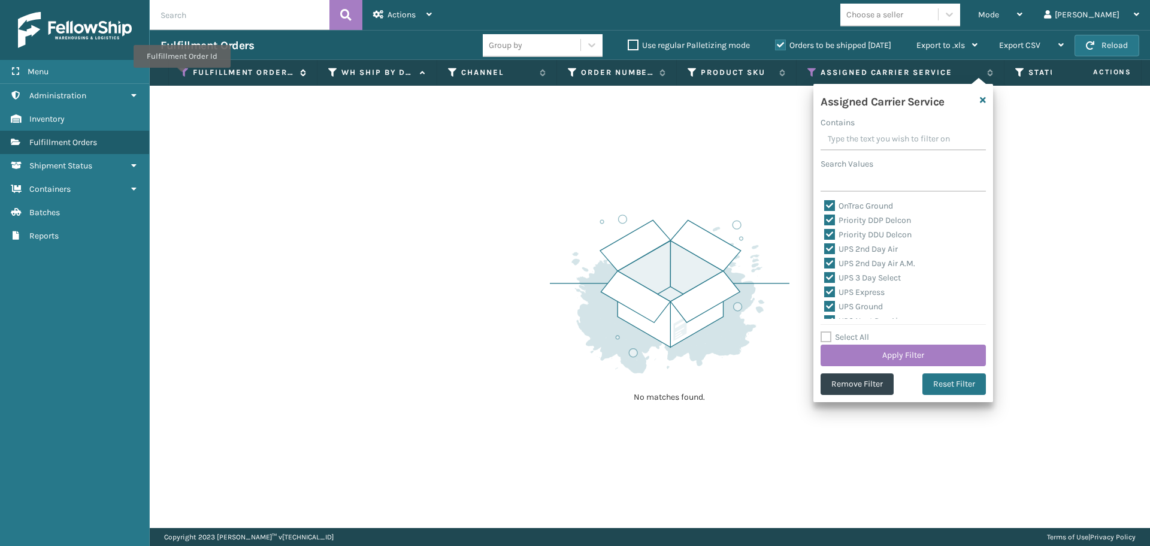
click at [181, 76] on icon at bounding box center [185, 72] width 10 height 11
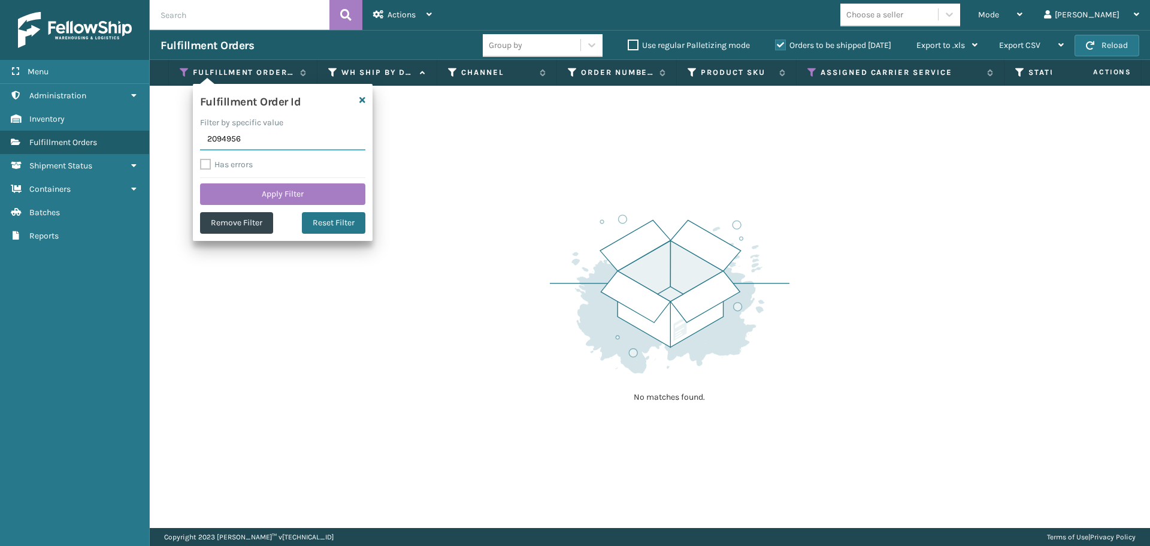
click at [234, 138] on input "2094956" at bounding box center [282, 140] width 165 height 22
paste input "148"
type input "2094148"
click at [254, 195] on button "Apply Filter" at bounding box center [282, 194] width 165 height 22
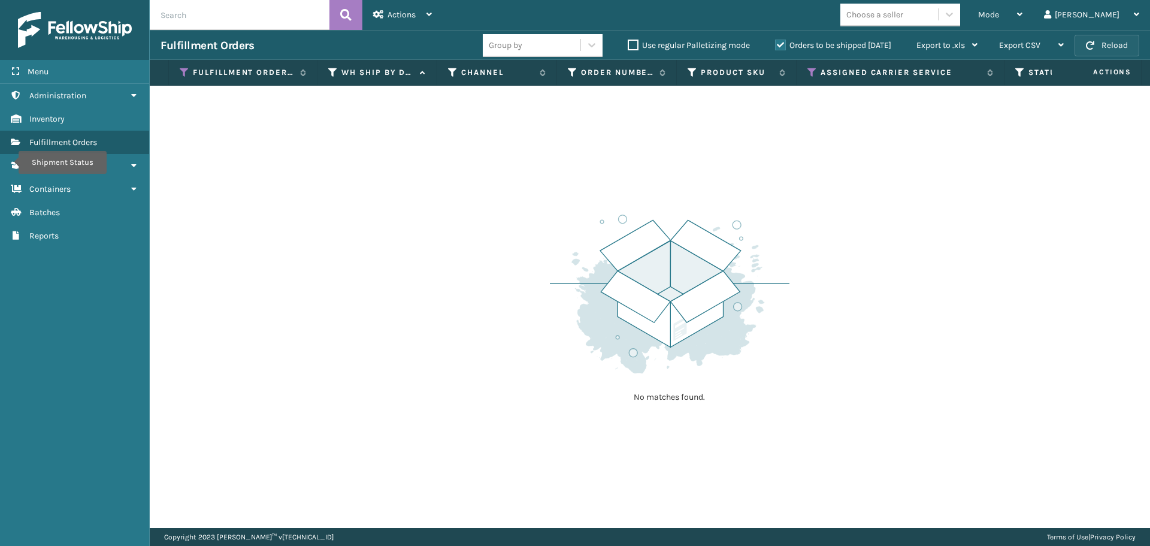
click at [1123, 49] on button "Reload" at bounding box center [1107, 46] width 65 height 22
click at [1122, 48] on button "Reload" at bounding box center [1107, 46] width 65 height 22
click at [811, 70] on icon at bounding box center [813, 72] width 10 height 11
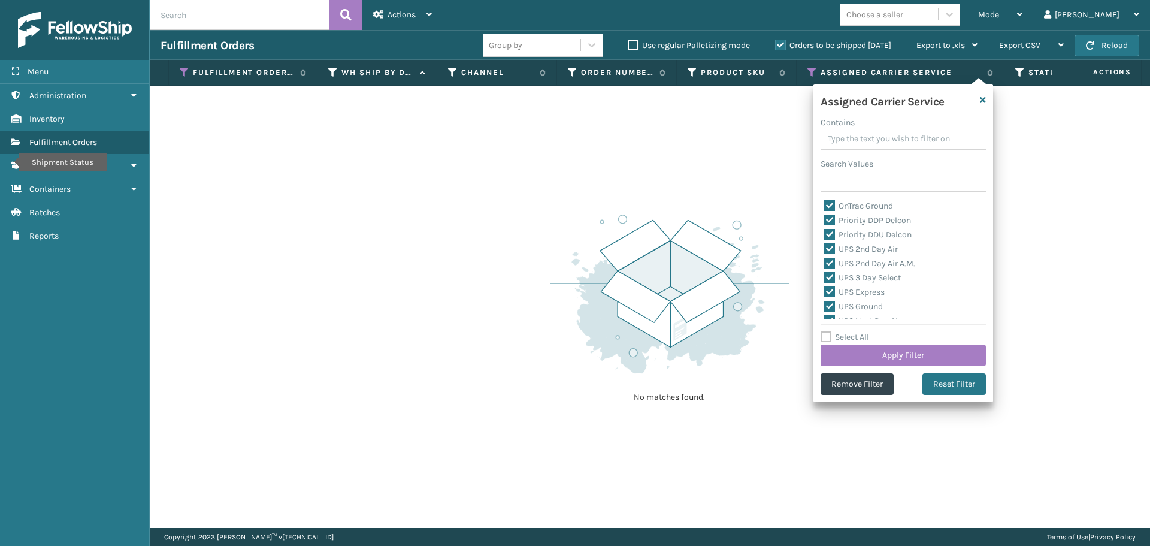
click at [826, 337] on label "Select All" at bounding box center [845, 337] width 49 height 10
click at [826, 331] on input "Select All" at bounding box center [911, 330] width 180 height 1
checkbox input "true"
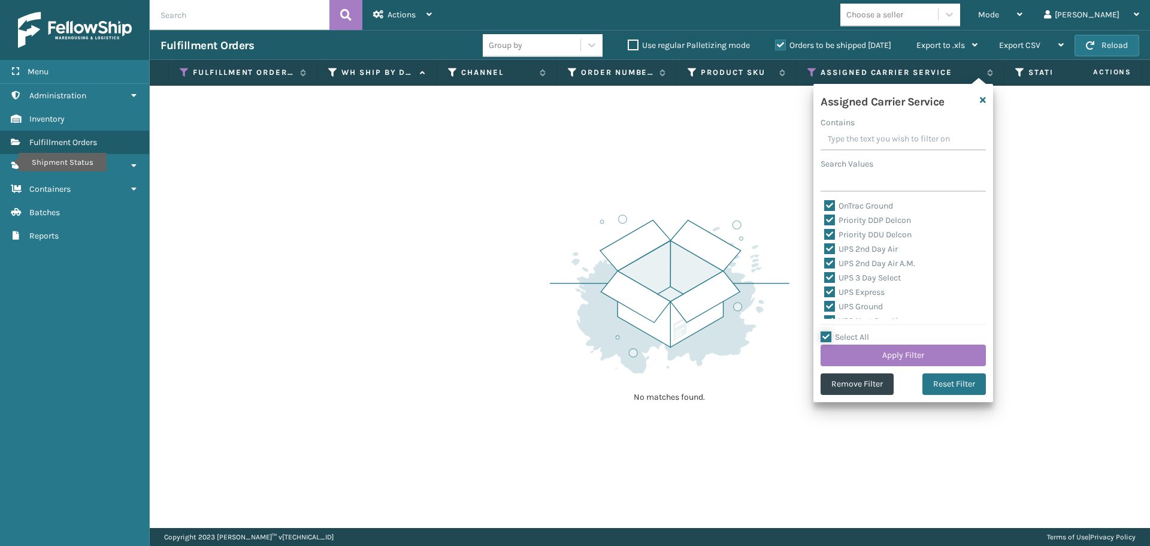
checkbox input "true"
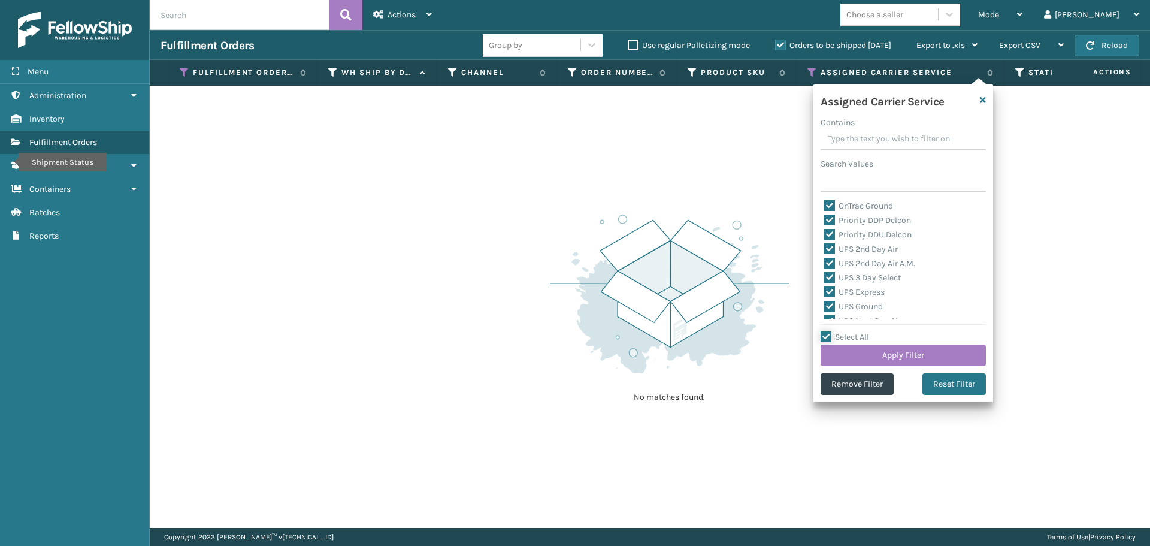
checkbox input "true"
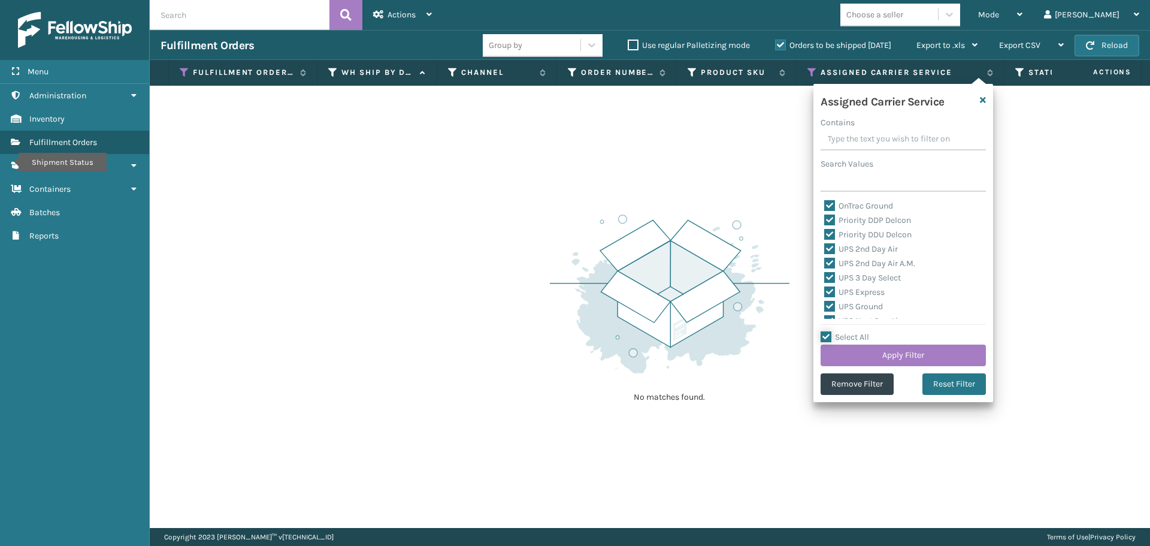
checkbox input "true"
click at [826, 337] on label "Select All" at bounding box center [845, 337] width 49 height 10
click at [826, 331] on input "Select All" at bounding box center [911, 330] width 180 height 1
checkbox input "false"
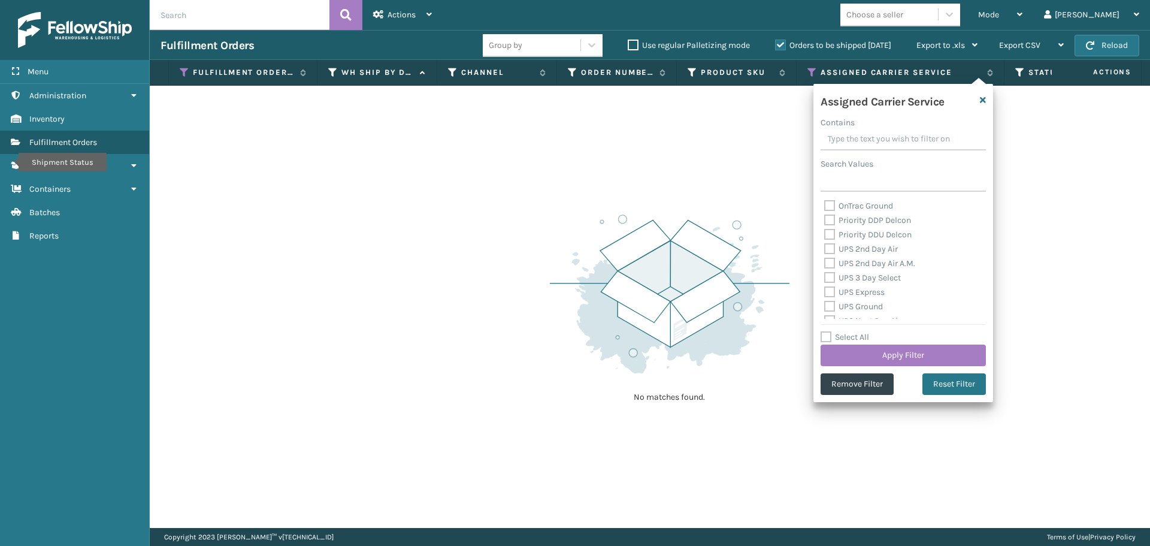
checkbox input "false"
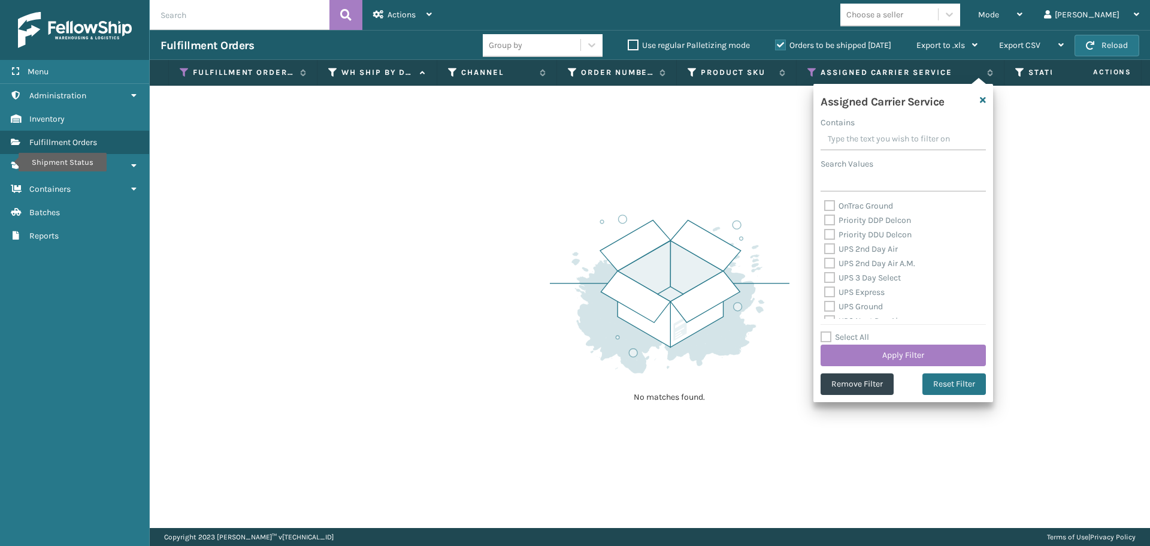
checkbox input "false"
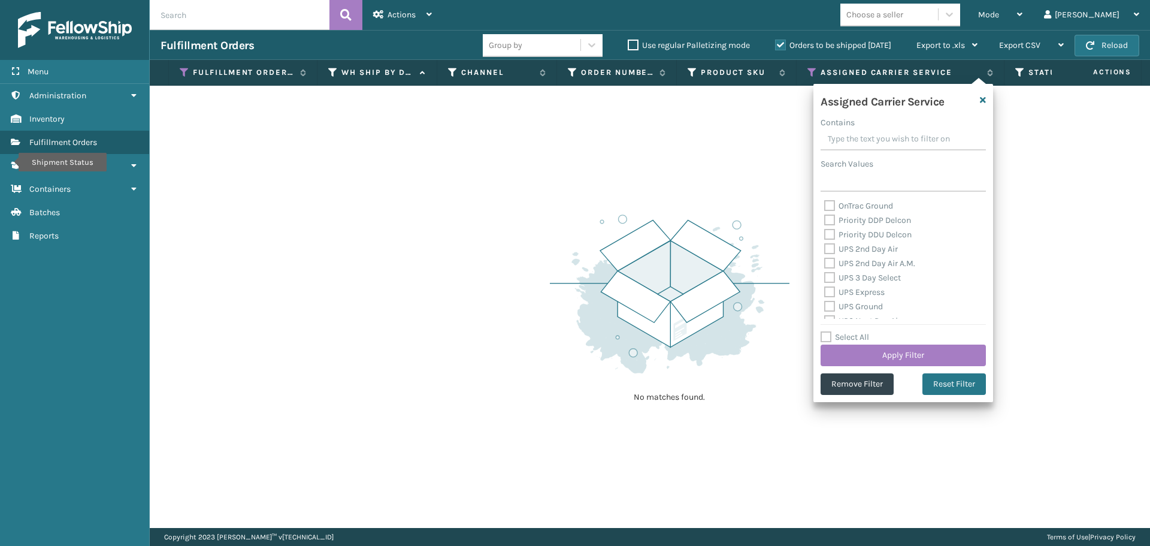
checkbox input "false"
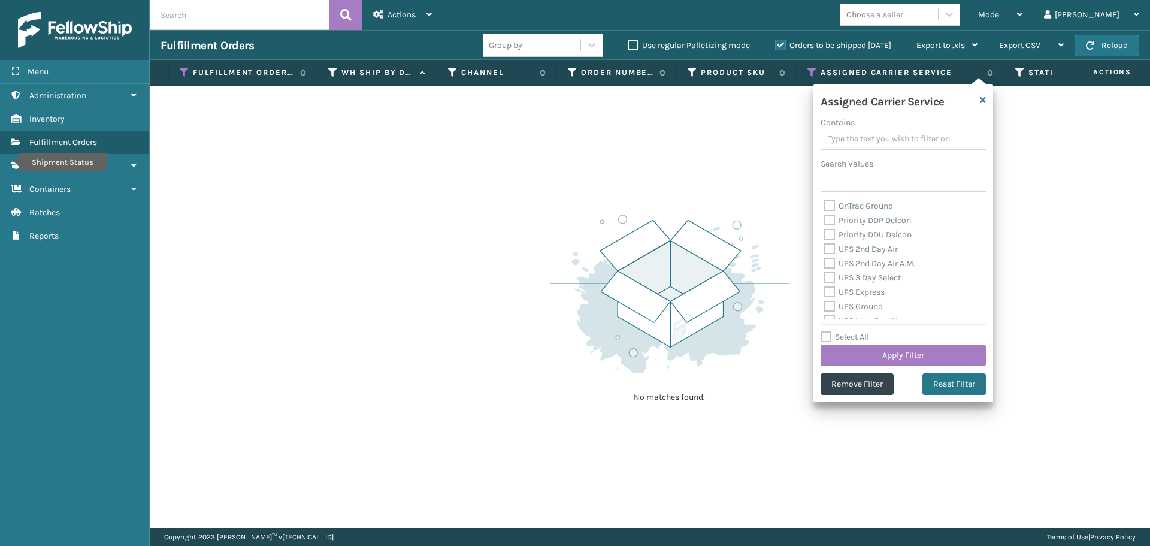
checkbox input "false"
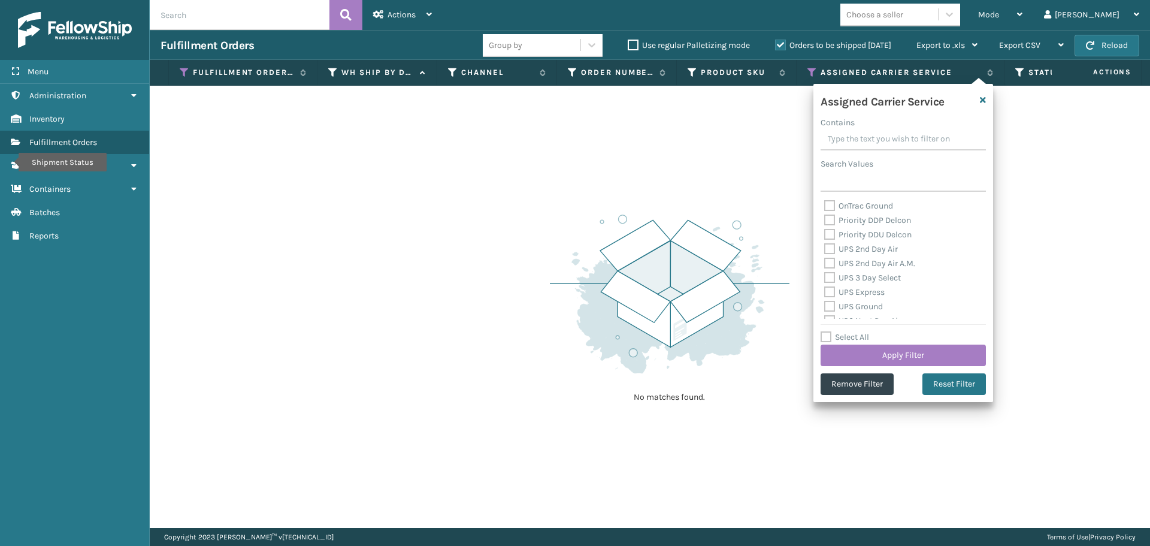
checkbox input "false"
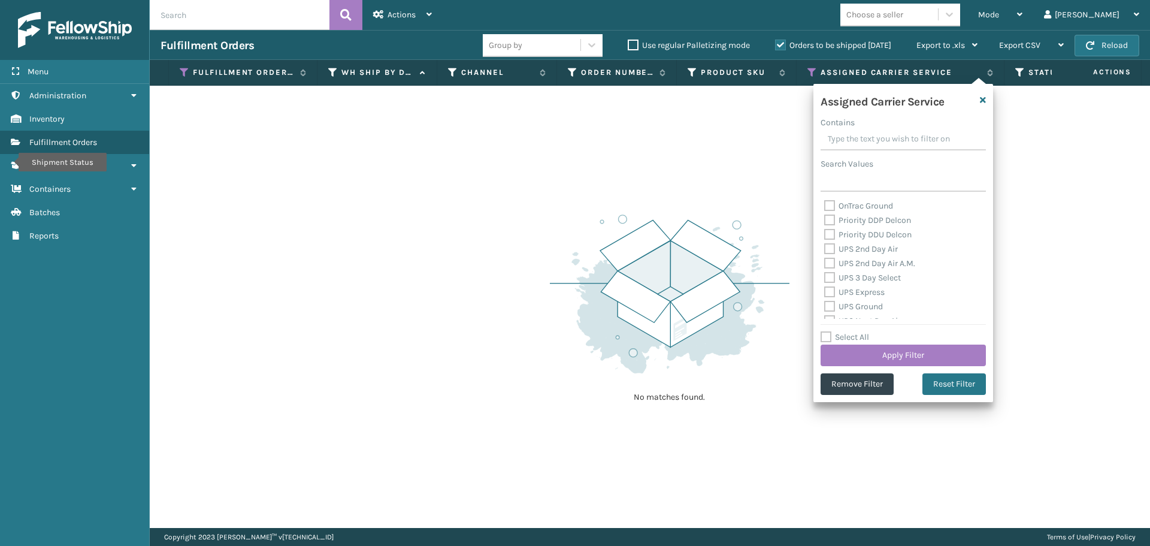
checkbox input "false"
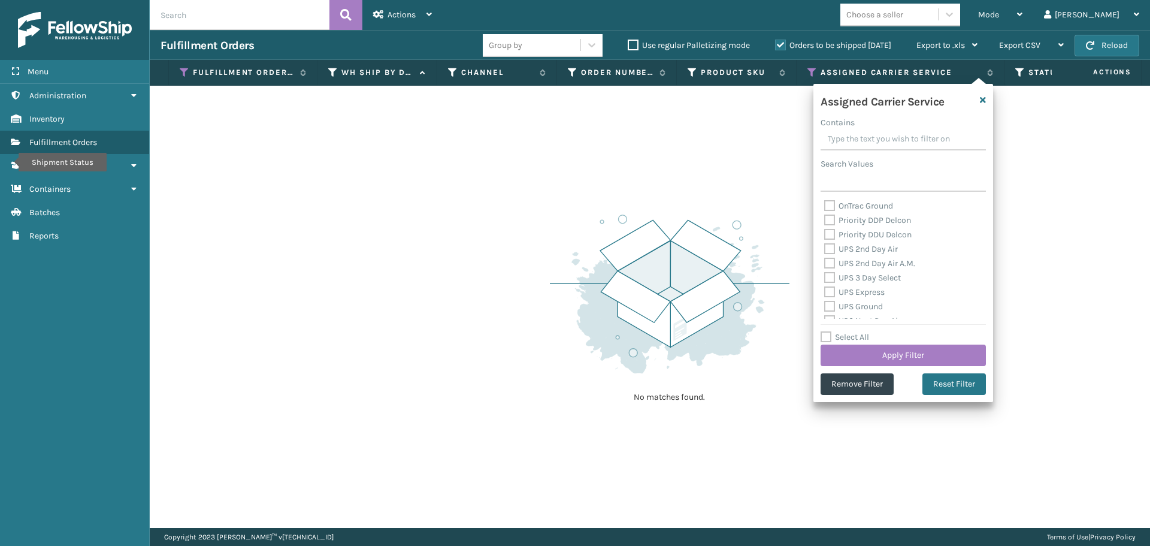
checkbox input "false"
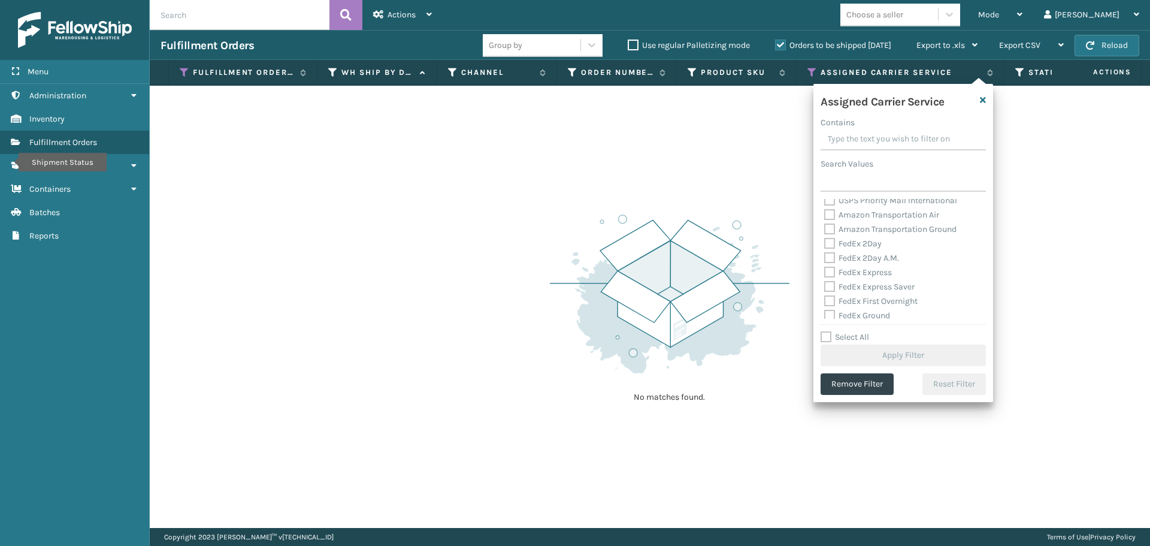
scroll to position [300, 0]
click at [835, 237] on label "FedEx 2Day" at bounding box center [853, 237] width 58 height 10
click at [825, 237] on input "FedEx 2Day" at bounding box center [824, 234] width 1 height 8
checkbox input "true"
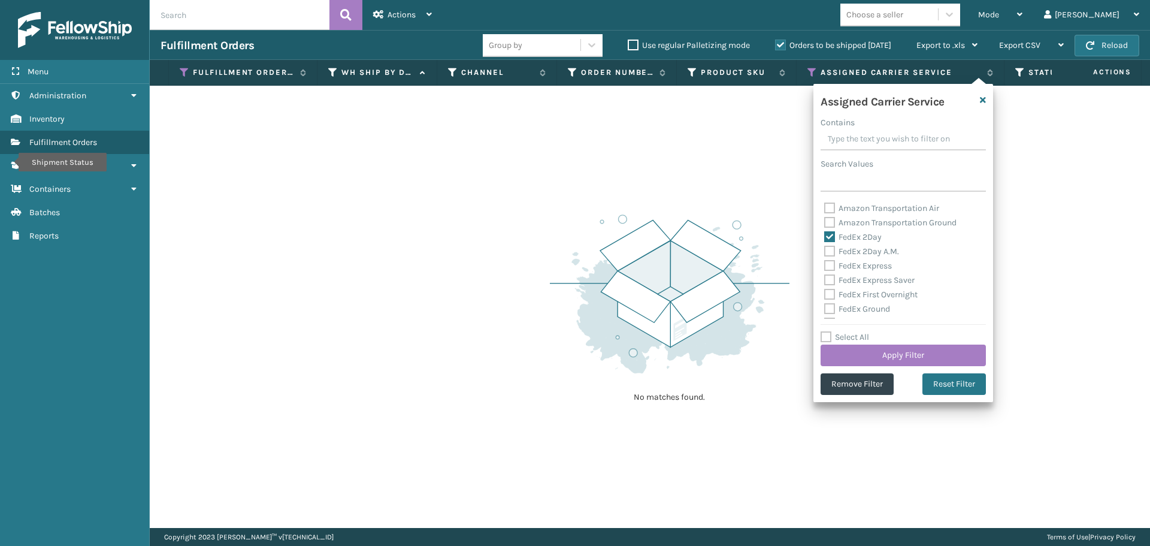
click at [833, 253] on label "FedEx 2Day A.M." at bounding box center [861, 251] width 75 height 10
click at [825, 252] on input "FedEx 2Day A.M." at bounding box center [824, 248] width 1 height 8
checkbox input "true"
click at [830, 267] on label "FedEx Express" at bounding box center [858, 266] width 68 height 10
click at [825, 267] on input "FedEx Express" at bounding box center [824, 263] width 1 height 8
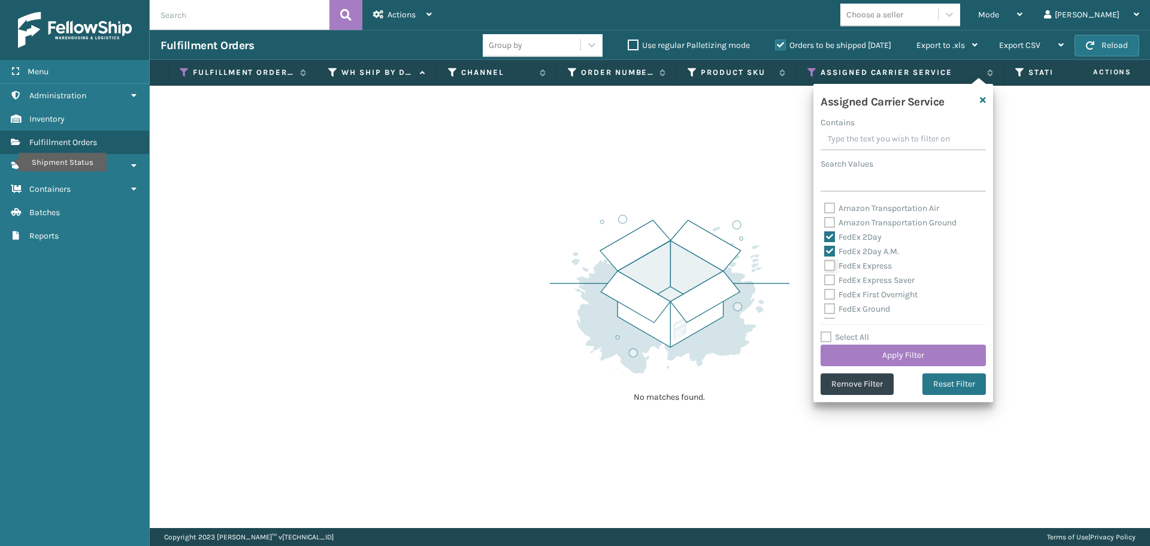
checkbox input "true"
click at [829, 282] on label "FedEx Express Saver" at bounding box center [869, 280] width 90 height 10
click at [825, 281] on input "FedEx Express Saver" at bounding box center [824, 277] width 1 height 8
checkbox input "true"
click at [827, 298] on label "FedEx First Overnight" at bounding box center [870, 294] width 93 height 10
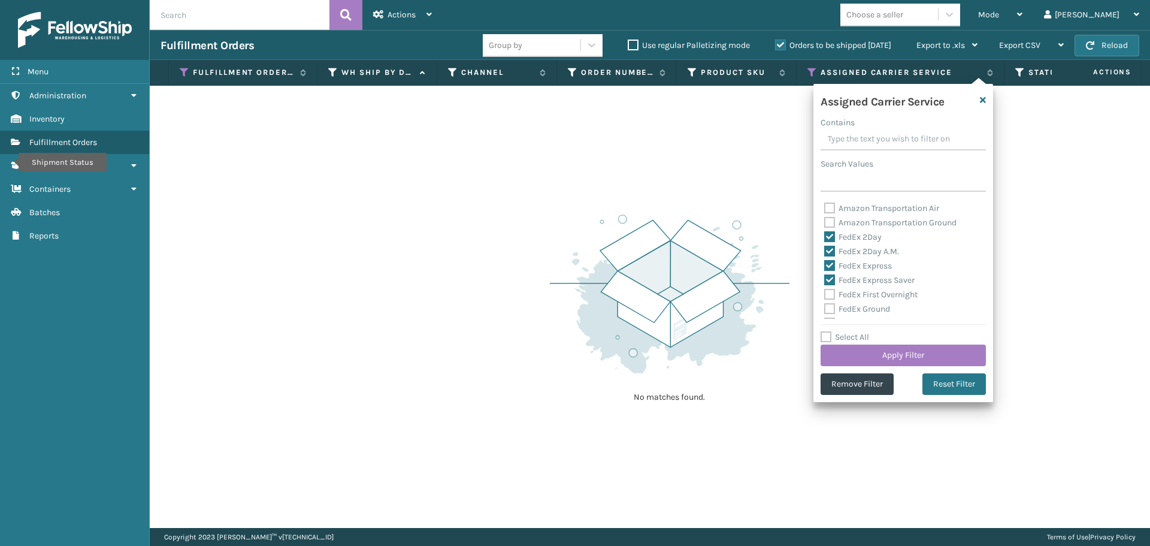
click at [825, 295] on input "FedEx First Overnight" at bounding box center [824, 292] width 1 height 8
checkbox input "true"
click at [827, 309] on label "FedEx Ground" at bounding box center [857, 309] width 66 height 10
click at [825, 309] on input "FedEx Ground" at bounding box center [824, 306] width 1 height 8
checkbox input "true"
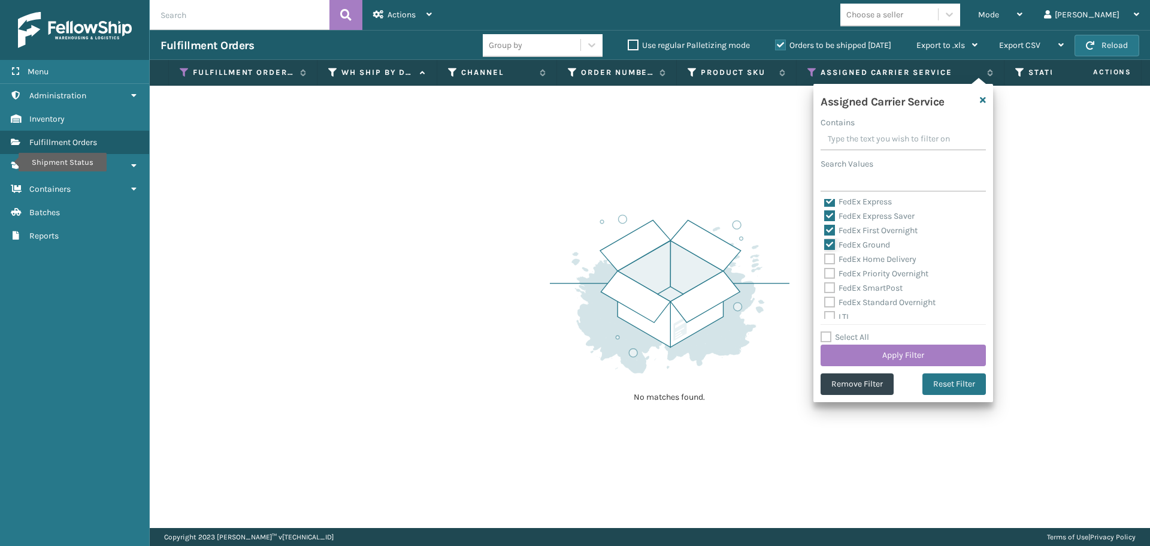
scroll to position [369, 0]
click at [825, 257] on label "FedEx Home Delivery" at bounding box center [870, 254] width 92 height 10
click at [825, 255] on input "FedEx Home Delivery" at bounding box center [824, 251] width 1 height 8
checkbox input "true"
click at [827, 269] on label "FedEx Priority Overnight" at bounding box center [876, 268] width 104 height 10
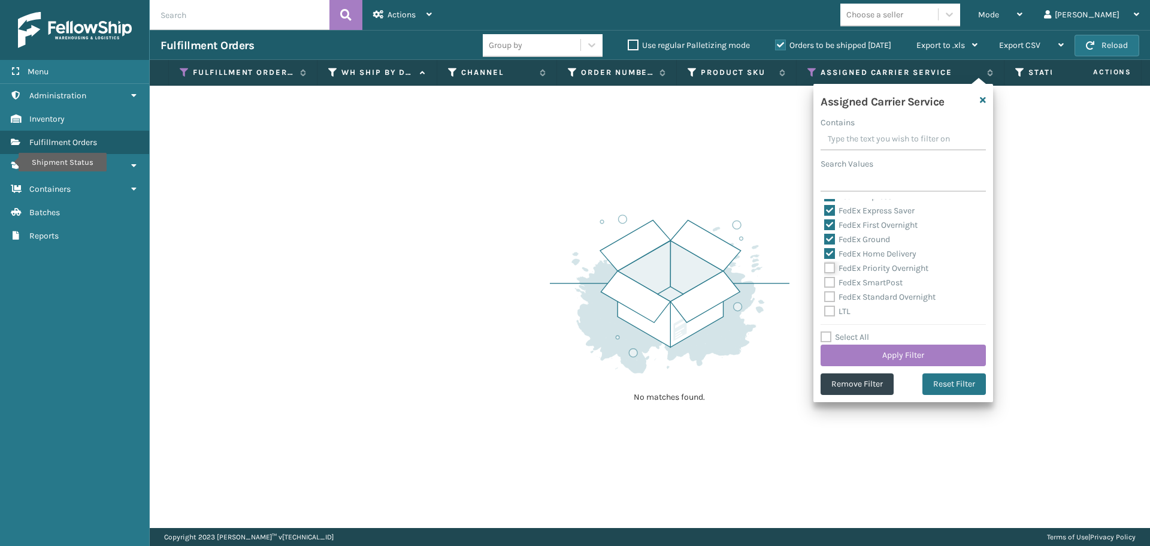
click at [825, 269] on input "FedEx Priority Overnight" at bounding box center [824, 265] width 1 height 8
checkbox input "true"
click at [828, 282] on label "FedEx SmartPost" at bounding box center [863, 282] width 78 height 10
click at [825, 282] on input "FedEx SmartPost" at bounding box center [824, 280] width 1 height 8
checkbox input "true"
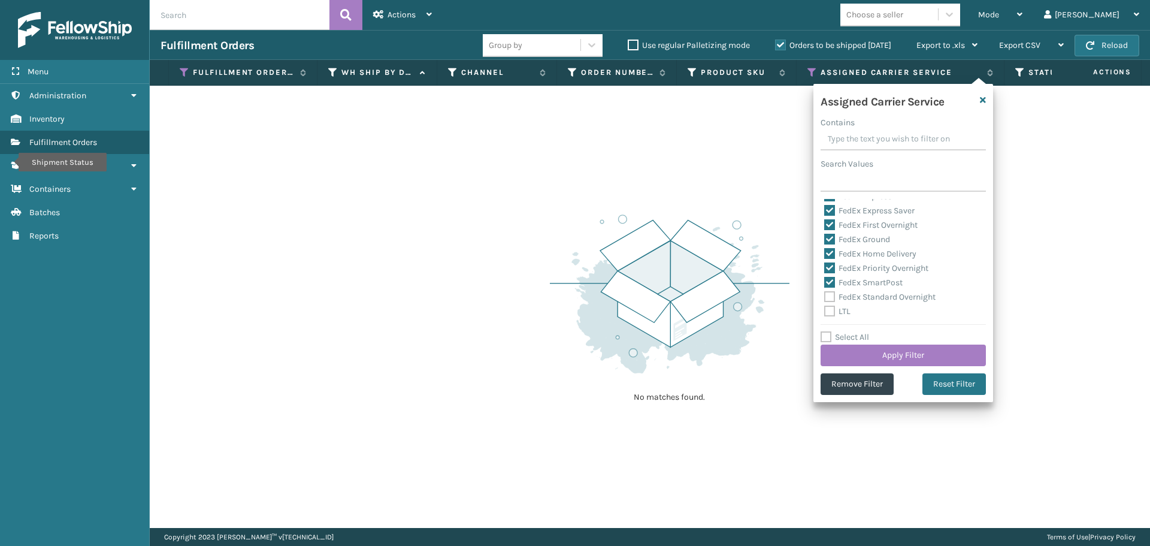
click at [828, 295] on label "FedEx Standard Overnight" at bounding box center [879, 297] width 111 height 10
click at [825, 295] on input "FedEx Standard Overnight" at bounding box center [824, 294] width 1 height 8
checkbox input "true"
click at [849, 348] on button "Apply Filter" at bounding box center [903, 356] width 165 height 22
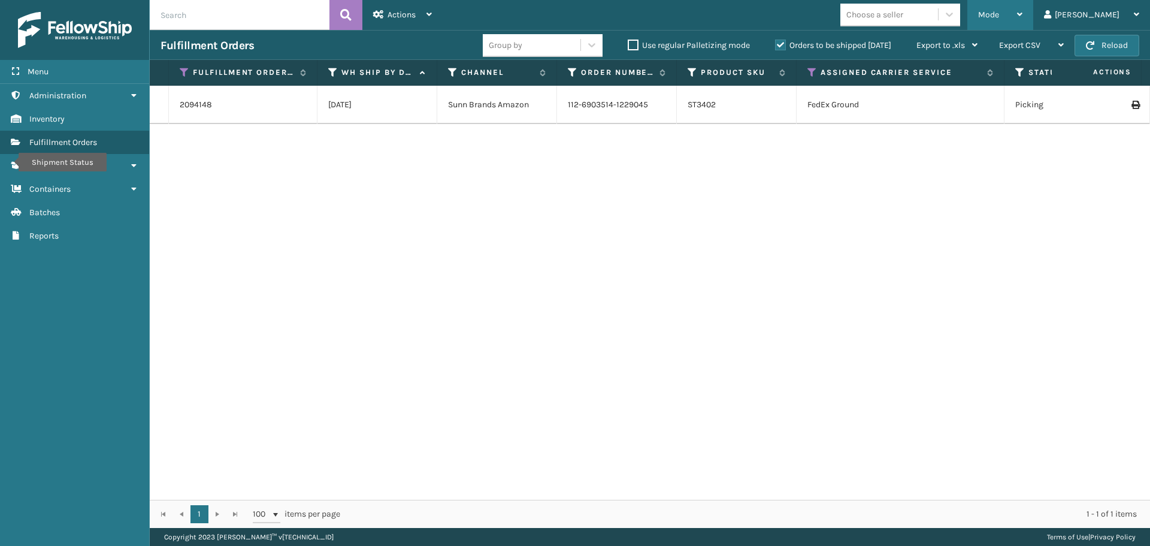
click at [1023, 20] on div "Mode" at bounding box center [1000, 15] width 44 height 30
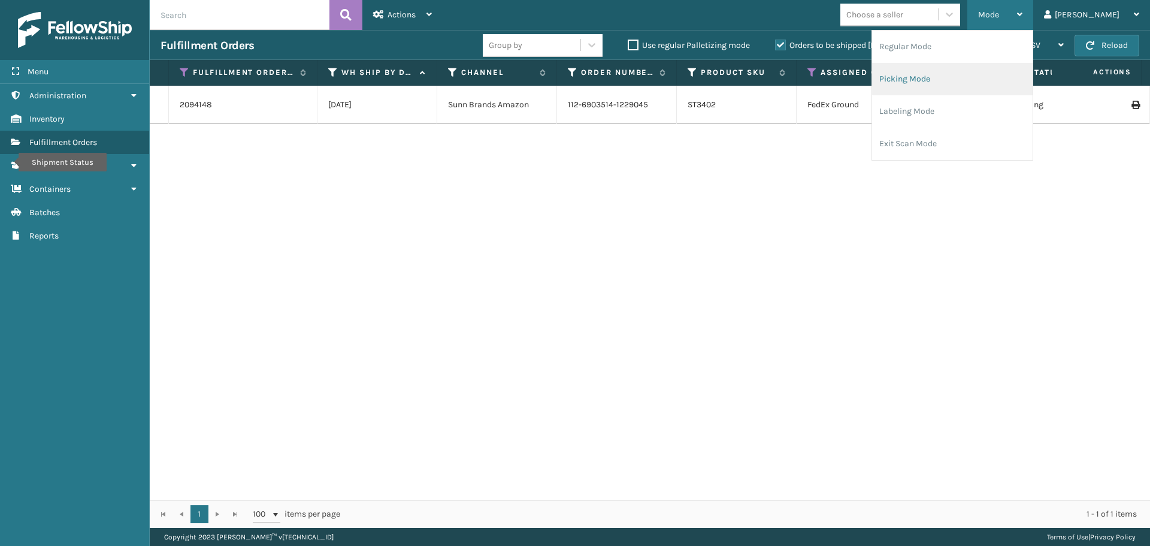
click at [989, 73] on li "Picking Mode" at bounding box center [952, 79] width 161 height 32
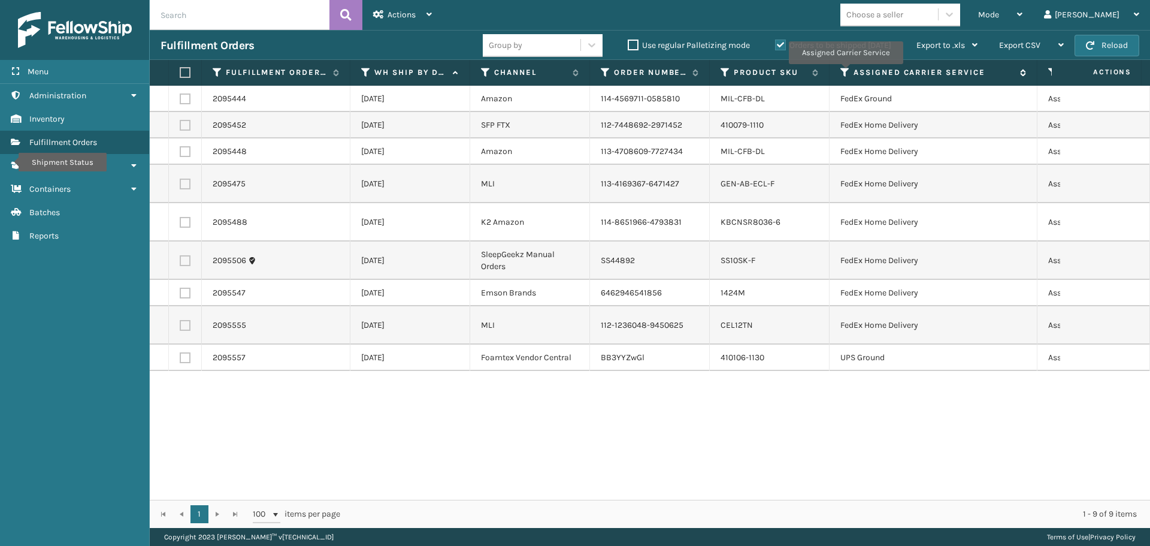
click at [845, 72] on icon at bounding box center [846, 72] width 10 height 11
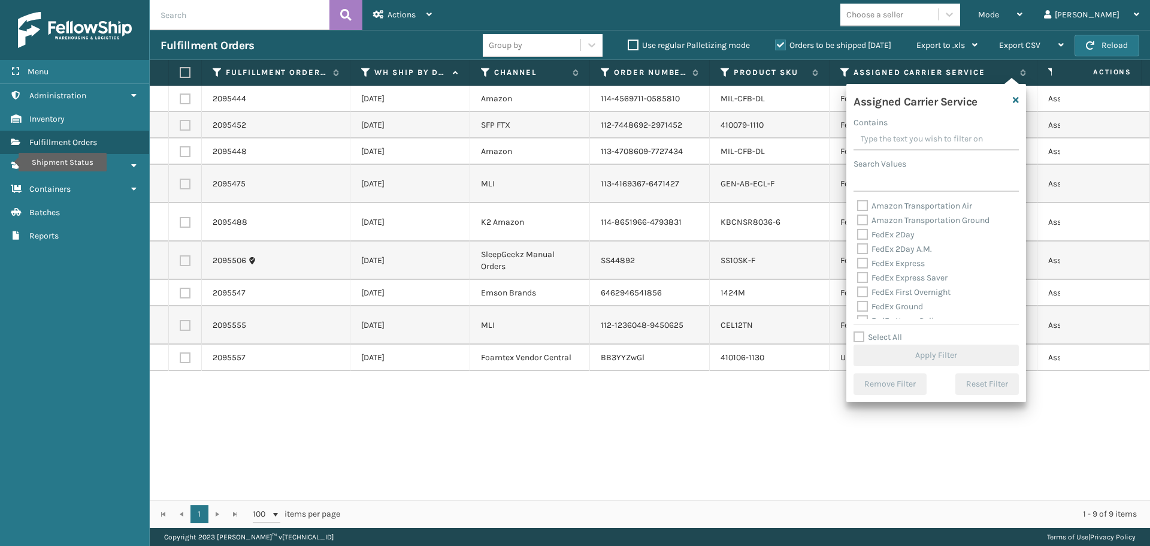
click at [865, 237] on label "FedEx 2Day" at bounding box center [886, 234] width 58 height 10
click at [858, 235] on input "FedEx 2Day" at bounding box center [857, 232] width 1 height 8
checkbox input "true"
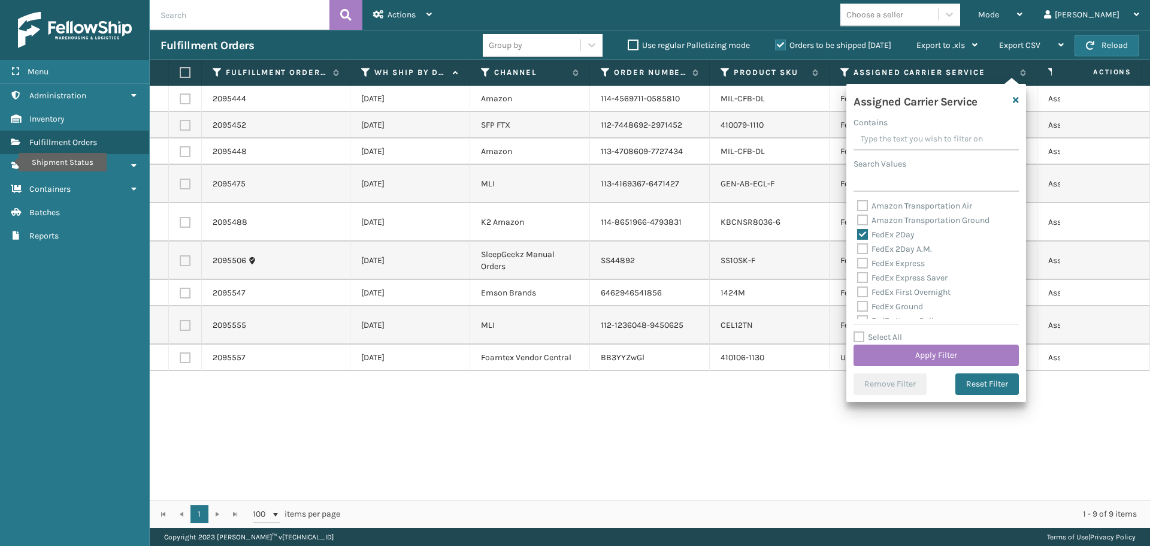
click at [865, 249] on label "FedEx 2Day A.M." at bounding box center [894, 249] width 75 height 10
click at [858, 249] on input "FedEx 2Day A.M." at bounding box center [857, 246] width 1 height 8
checkbox input "true"
click at [865, 259] on label "FedEx Express" at bounding box center [891, 263] width 68 height 10
click at [858, 259] on input "FedEx Express" at bounding box center [857, 260] width 1 height 8
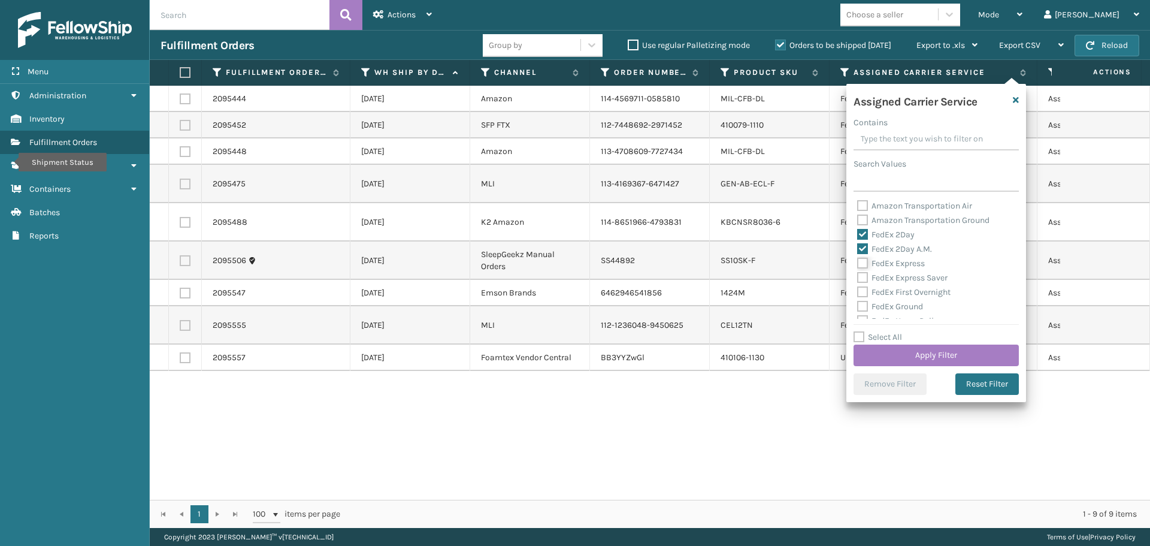
checkbox input "true"
click at [865, 270] on div "FedEx Express" at bounding box center [936, 263] width 158 height 14
click at [865, 279] on label "FedEx Express Saver" at bounding box center [902, 278] width 90 height 10
click at [858, 279] on input "FedEx Express Saver" at bounding box center [857, 275] width 1 height 8
checkbox input "true"
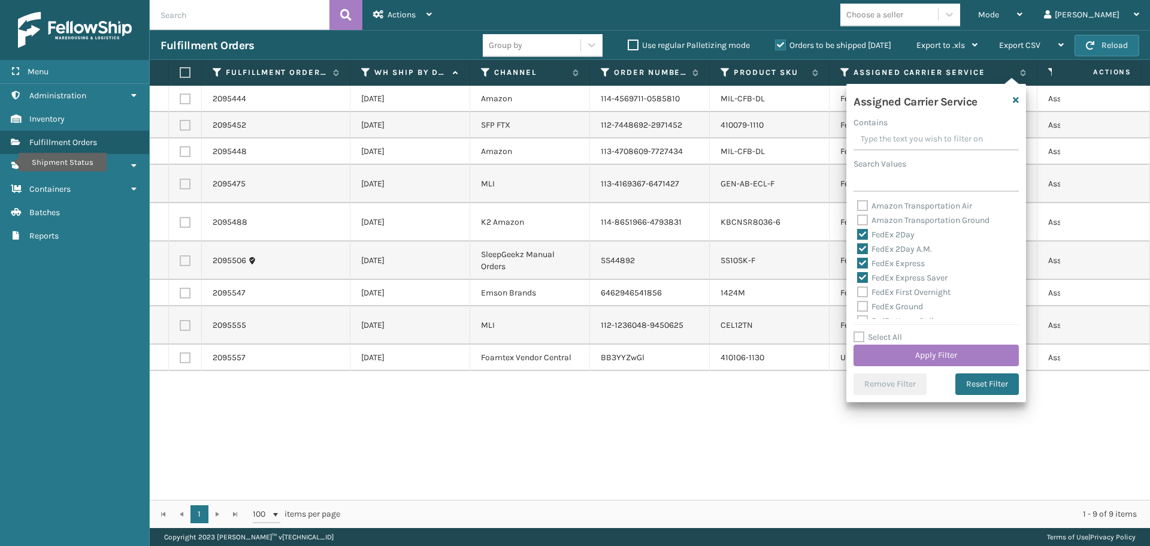
click at [865, 289] on label "FedEx First Overnight" at bounding box center [903, 292] width 93 height 10
click at [858, 289] on input "FedEx First Overnight" at bounding box center [857, 289] width 1 height 8
checkbox input "true"
click at [865, 303] on label "FedEx Ground" at bounding box center [890, 306] width 66 height 10
click at [858, 303] on input "FedEx Ground" at bounding box center [857, 304] width 1 height 8
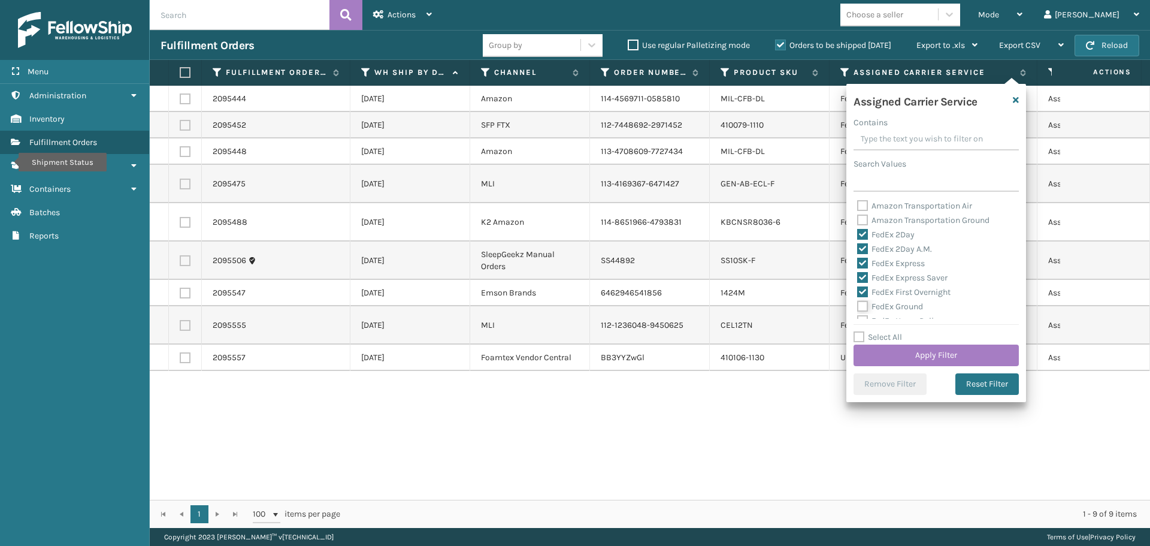
checkbox input "true"
click at [865, 259] on label "FedEx Home Delivery" at bounding box center [903, 261] width 92 height 10
click at [858, 259] on input "FedEx Home Delivery" at bounding box center [857, 258] width 1 height 8
checkbox input "true"
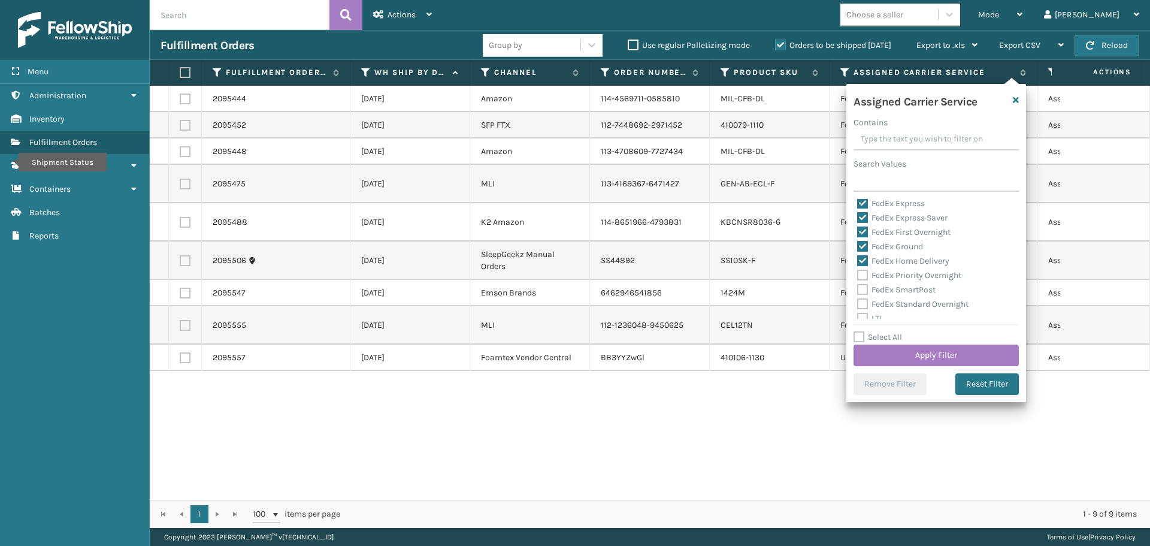
click at [863, 273] on label "FedEx Priority Overnight" at bounding box center [909, 275] width 104 height 10
click at [858, 273] on input "FedEx Priority Overnight" at bounding box center [857, 272] width 1 height 8
checkbox input "true"
click at [863, 289] on label "FedEx SmartPost" at bounding box center [896, 290] width 78 height 10
click at [858, 289] on input "FedEx SmartPost" at bounding box center [857, 287] width 1 height 8
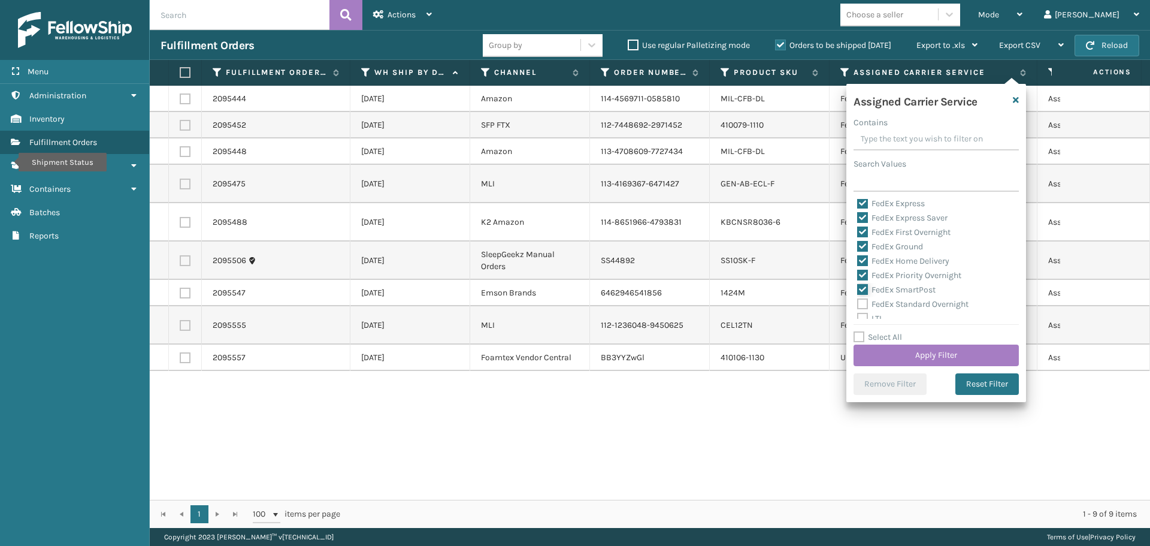
checkbox input "true"
click at [862, 303] on label "FedEx Standard Overnight" at bounding box center [912, 304] width 111 height 10
click at [858, 303] on input "FedEx Standard Overnight" at bounding box center [857, 301] width 1 height 8
checkbox input "true"
click at [904, 355] on button "Apply Filter" at bounding box center [936, 356] width 165 height 22
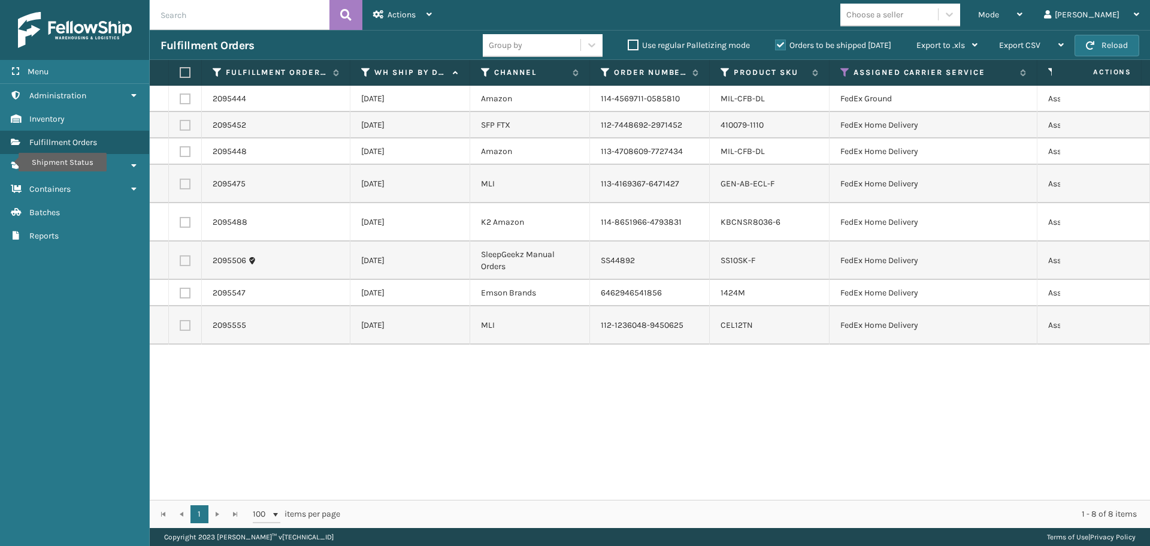
click at [184, 72] on label at bounding box center [183, 72] width 7 height 11
click at [180, 72] on input "checkbox" at bounding box center [180, 73] width 1 height 8
checkbox input "true"
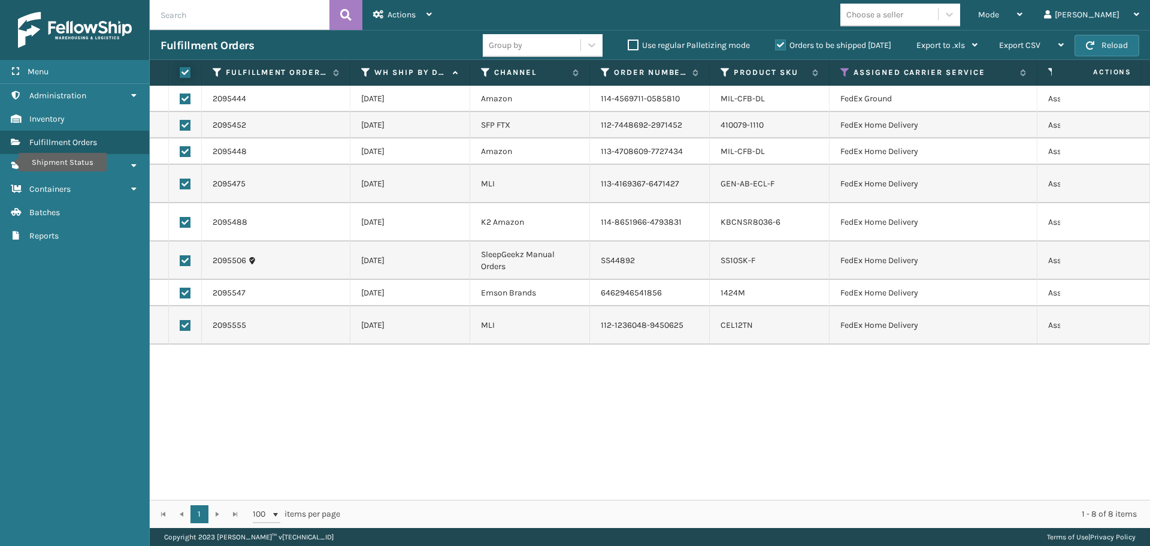
checkbox input "true"
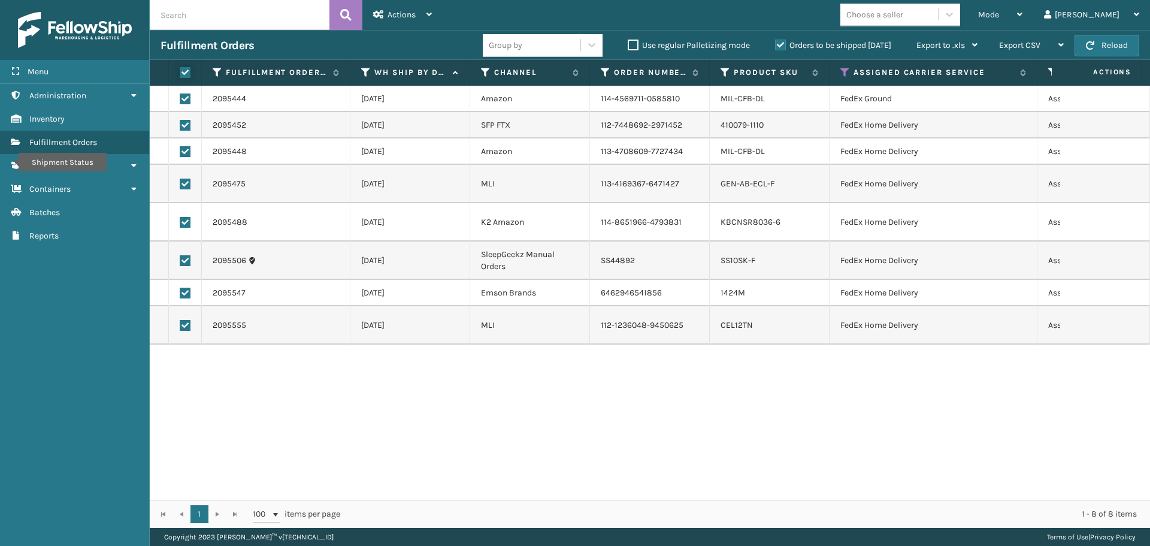
checkbox input "true"
click at [411, 29] on div "Actions" at bounding box center [402, 15] width 59 height 30
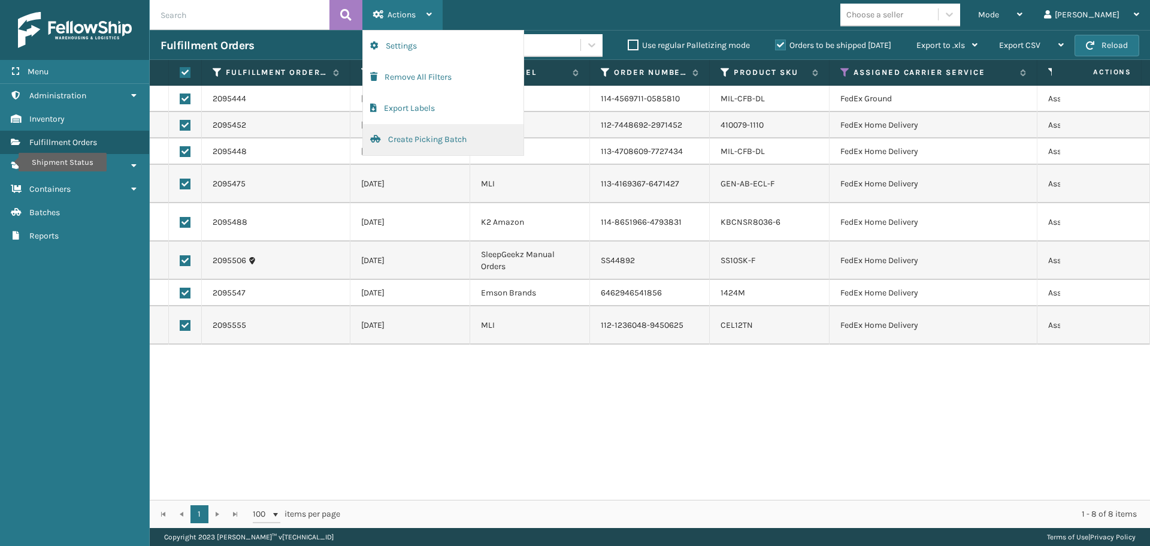
click at [409, 137] on button "Create Picking Batch" at bounding box center [443, 139] width 161 height 31
